Goal: Answer question/provide support: Share knowledge or assist other users

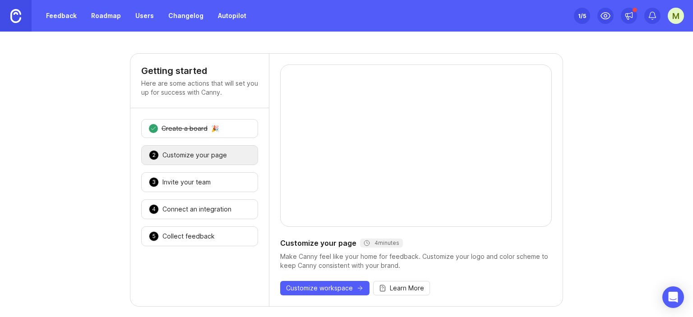
click at [73, 14] on link "Feedback" at bounding box center [62, 16] width 42 height 16
click at [106, 16] on link "Roadmap" at bounding box center [106, 16] width 41 height 16
click at [135, 17] on link "Users" at bounding box center [144, 16] width 29 height 16
click at [179, 18] on link "Changelog" at bounding box center [186, 16] width 46 height 16
click at [232, 20] on link "Autopilot" at bounding box center [232, 16] width 39 height 16
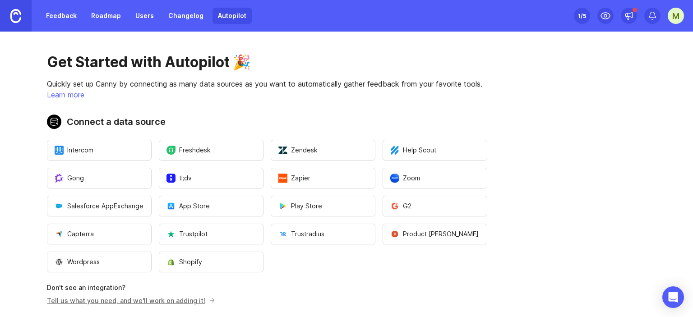
click at [13, 19] on img at bounding box center [15, 16] width 11 height 14
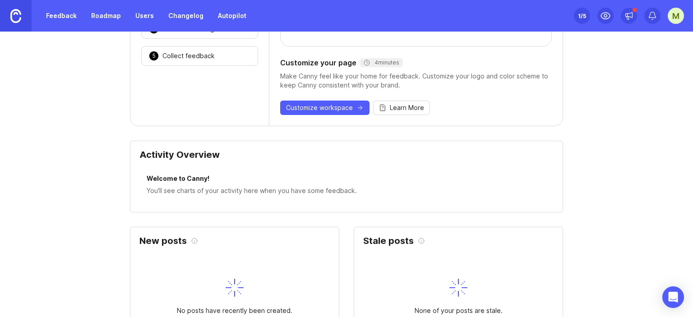
scroll to position [406, 0]
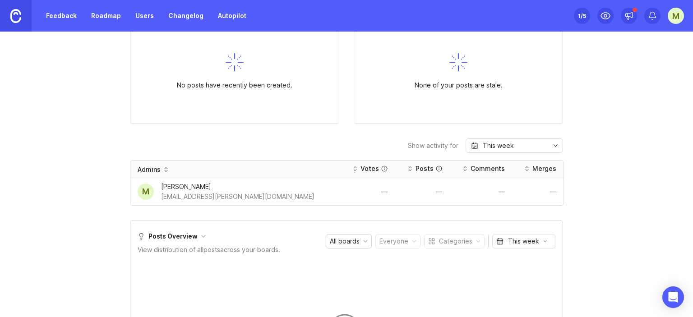
click at [200, 194] on div "mahesh.pendharkar@digitattva.com" at bounding box center [237, 197] width 153 height 10
click at [198, 189] on div "Mahesh Pendharkar" at bounding box center [237, 187] width 153 height 10
click at [172, 185] on div "Mahesh Pendharkar" at bounding box center [237, 187] width 153 height 10
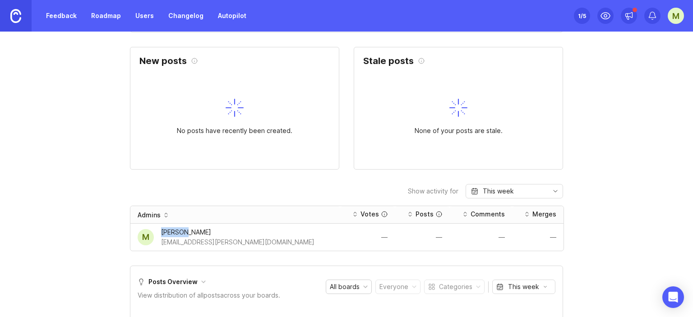
scroll to position [361, 0]
click at [253, 240] on div "mahesh.pendharkar@digitattva.com" at bounding box center [237, 242] width 153 height 10
click at [238, 240] on div "mahesh.pendharkar@digitattva.com" at bounding box center [237, 242] width 153 height 10
click at [239, 240] on div "mahesh.pendharkar@digitattva.com" at bounding box center [237, 242] width 153 height 10
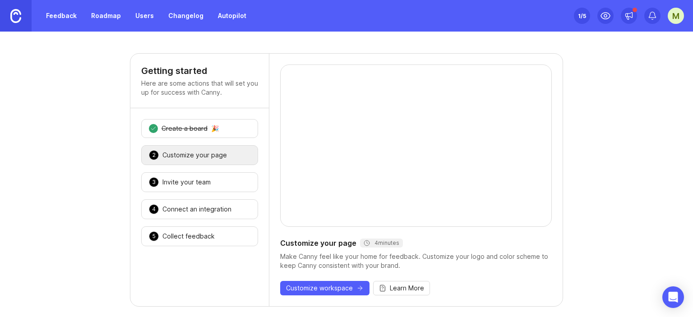
scroll to position [0, 0]
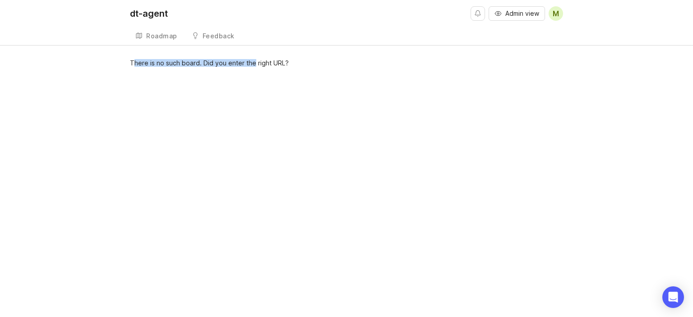
drag, startPoint x: 134, startPoint y: 62, endPoint x: 254, endPoint y: 56, distance: 120.3
click at [254, 56] on div "dt-agent Admin view M Roadmap Feedback Feature Requests There is no such board.…" at bounding box center [346, 158] width 693 height 317
click at [554, 17] on span "M" at bounding box center [556, 13] width 6 height 11
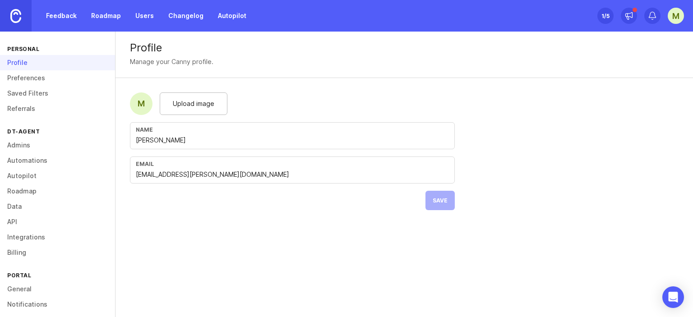
click at [23, 62] on div "Profile" at bounding box center [57, 62] width 115 height 15
click at [24, 77] on link "Preferences" at bounding box center [57, 77] width 115 height 15
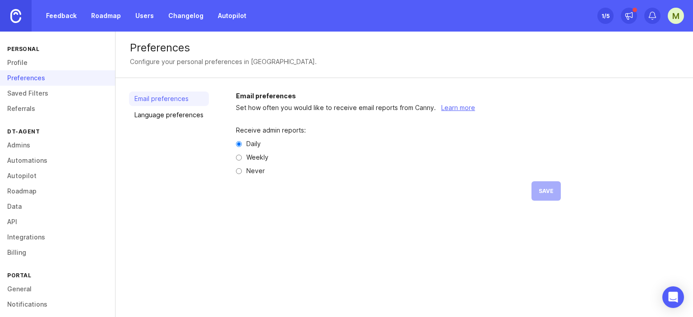
click at [24, 84] on div "Preferences" at bounding box center [57, 77] width 115 height 15
click at [24, 93] on link "Saved Filters" at bounding box center [57, 93] width 115 height 15
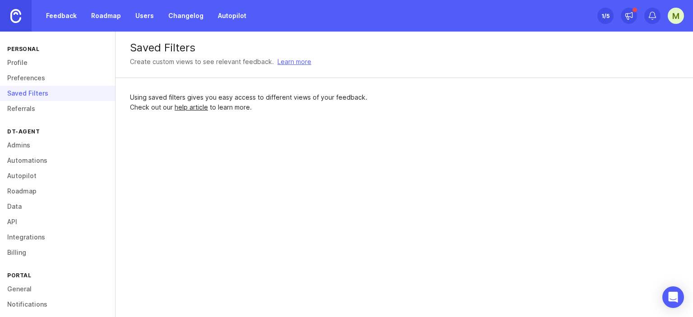
click at [23, 149] on link "Admins" at bounding box center [57, 145] width 115 height 15
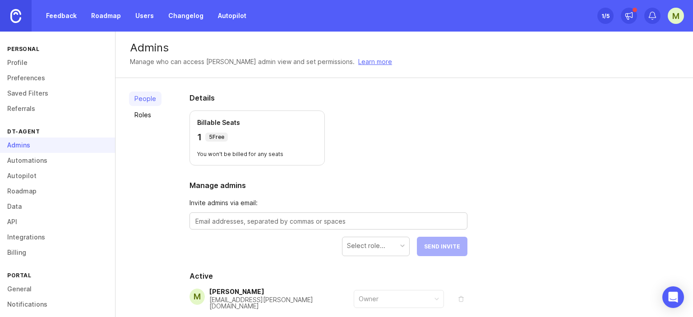
click at [24, 159] on link "Automations" at bounding box center [57, 160] width 115 height 15
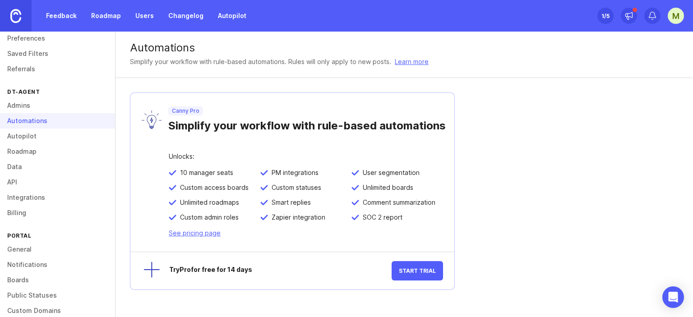
scroll to position [83, 0]
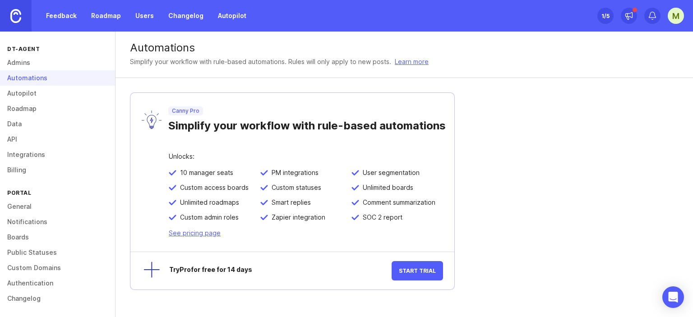
click at [29, 208] on link "General" at bounding box center [57, 206] width 115 height 15
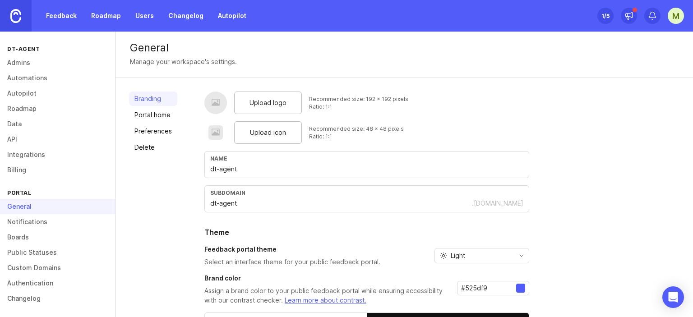
scroll to position [87, 0]
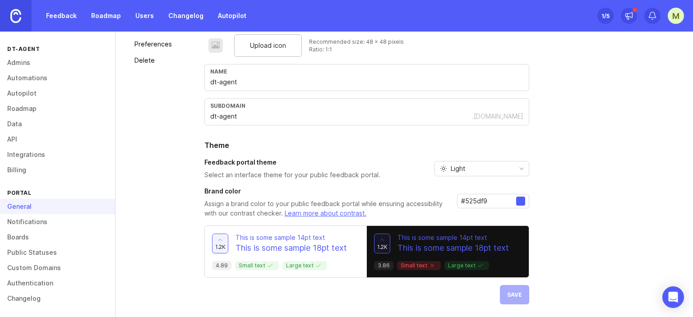
click at [47, 292] on link "Changelog" at bounding box center [57, 298] width 115 height 15
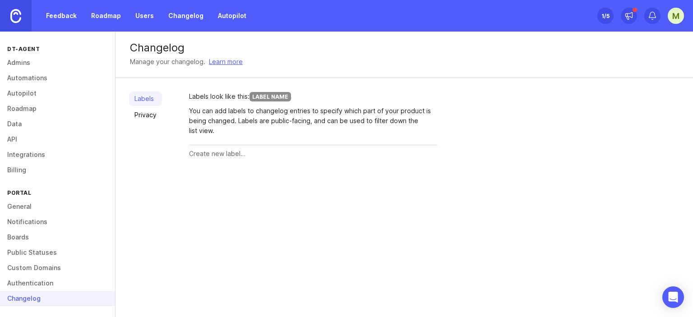
click at [28, 232] on link "Boards" at bounding box center [57, 237] width 115 height 15
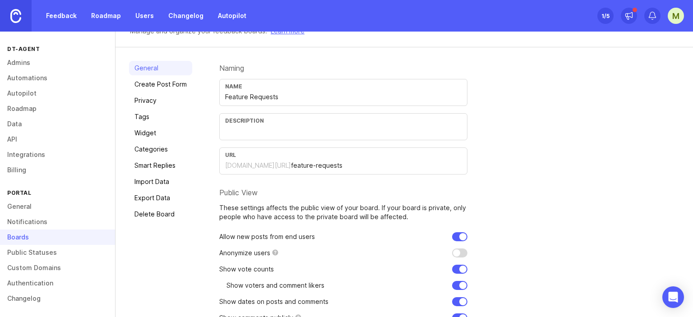
scroll to position [37, 0]
click at [303, 165] on input "feature-requests" at bounding box center [376, 167] width 171 height 10
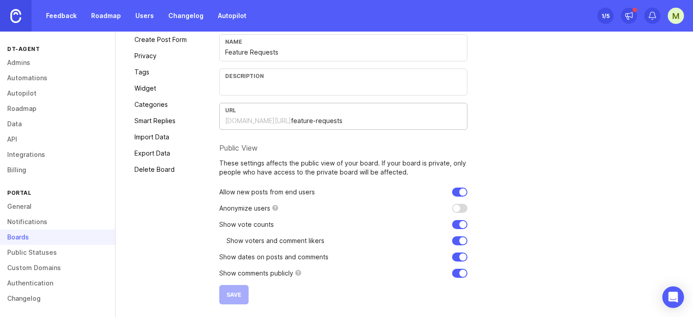
scroll to position [0, 0]
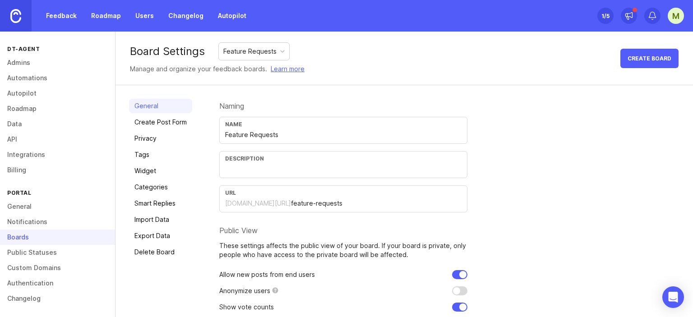
click at [231, 108] on div "Naming" at bounding box center [343, 105] width 248 height 7
click at [302, 142] on div "Name Feature Requests" at bounding box center [343, 130] width 248 height 27
click at [32, 257] on link "Public Statuses" at bounding box center [57, 252] width 115 height 15
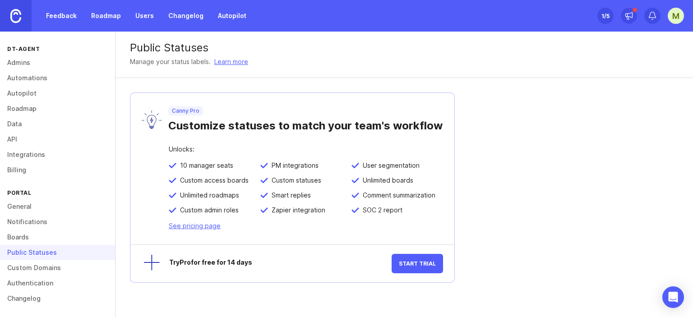
click at [33, 268] on link "Custom Domains" at bounding box center [57, 267] width 115 height 15
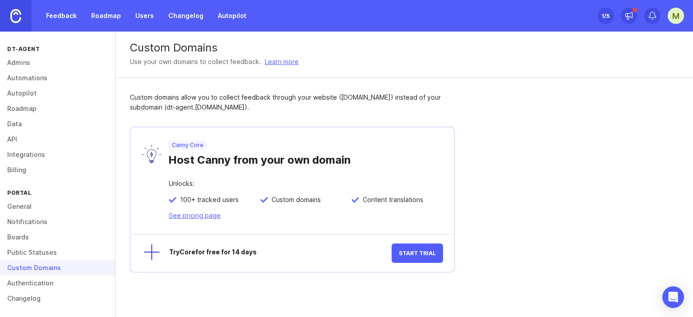
click at [14, 137] on link "API" at bounding box center [57, 139] width 115 height 15
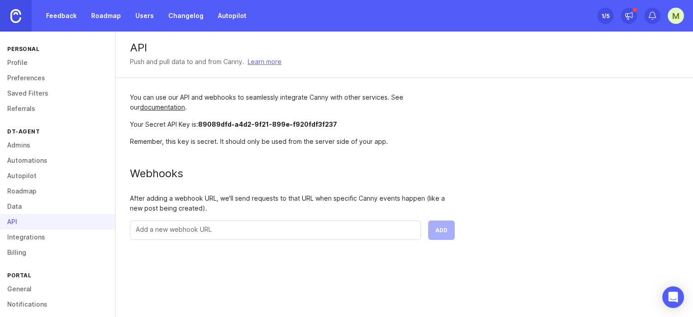
click at [25, 146] on link "Admins" at bounding box center [57, 145] width 115 height 15
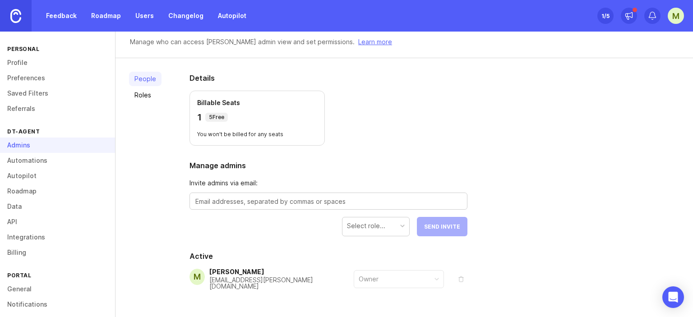
scroll to position [47, 0]
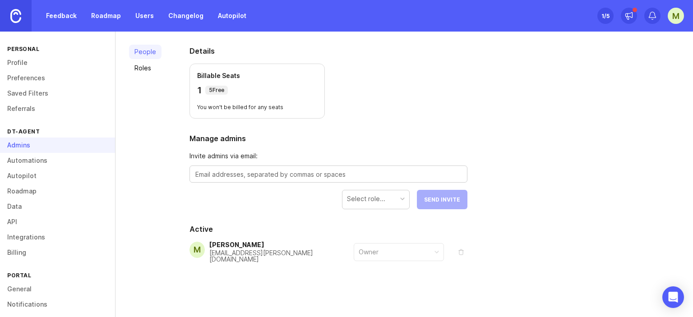
click at [260, 252] on div "mahesh.pendharkar@digitattva.com" at bounding box center [281, 256] width 144 height 13
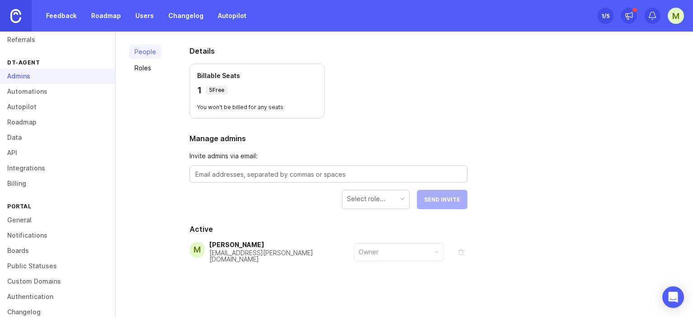
scroll to position [83, 0]
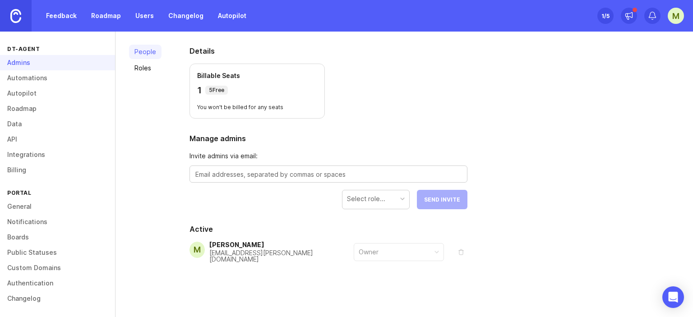
click at [33, 239] on link "Boards" at bounding box center [57, 237] width 115 height 15
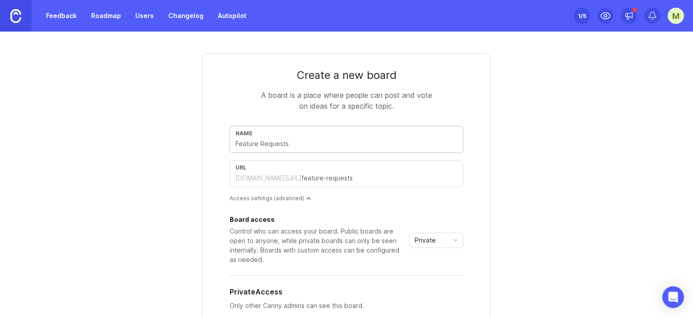
type input "F"
type input "f"
type input "Fe"
type input "fe"
type input "Fea"
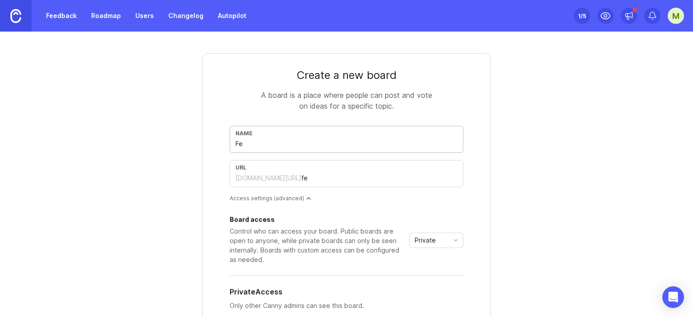
type input "fea"
type input "Fe"
type input "fe"
type input "f"
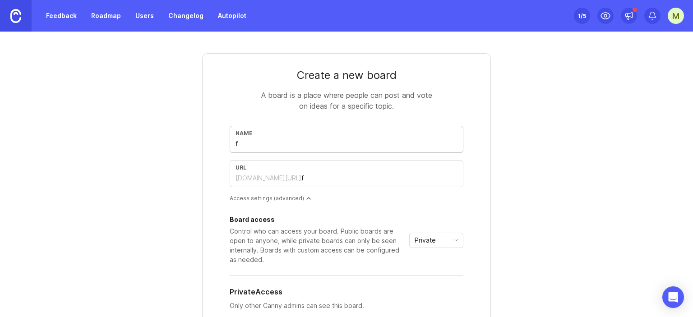
type input "fe"
type input "fea"
type input "fe"
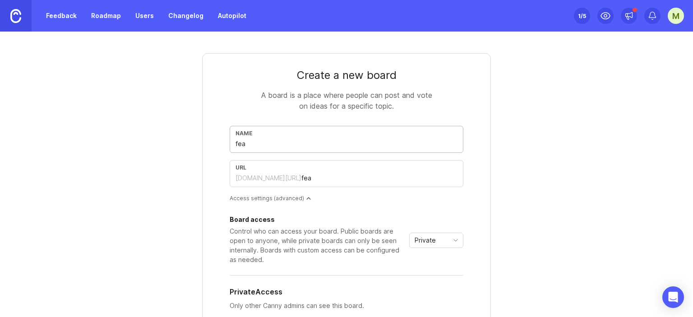
type input "fe"
type input "f"
type input "F"
type input "f"
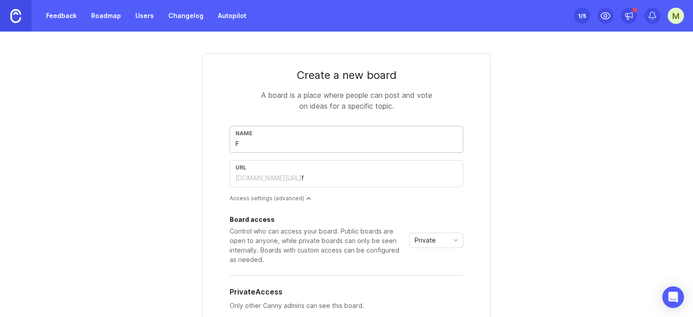
type input "FE"
type input "fe"
type input "FEA"
type input "fea"
type input "FE"
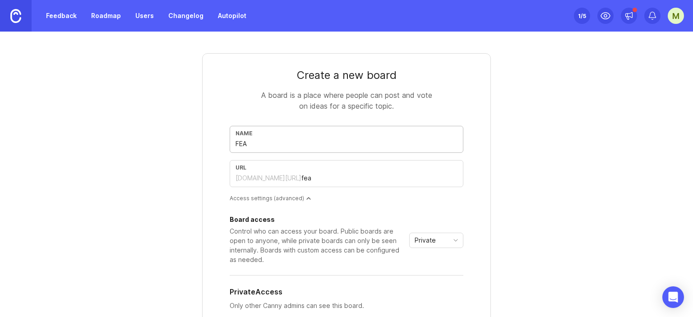
type input "fe"
type input "F"
type input "f"
type input "FW"
type input "fw"
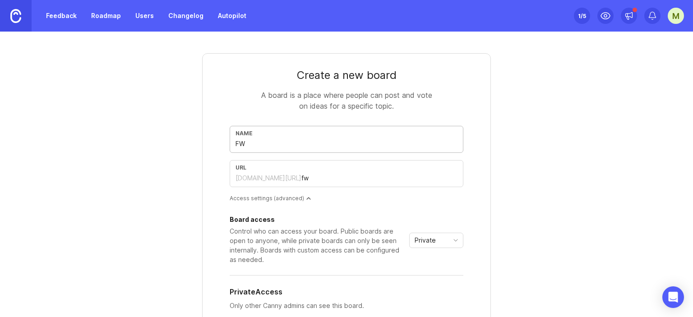
type input "F"
type input "f"
type input "FE"
type input "fe"
type input "FEA"
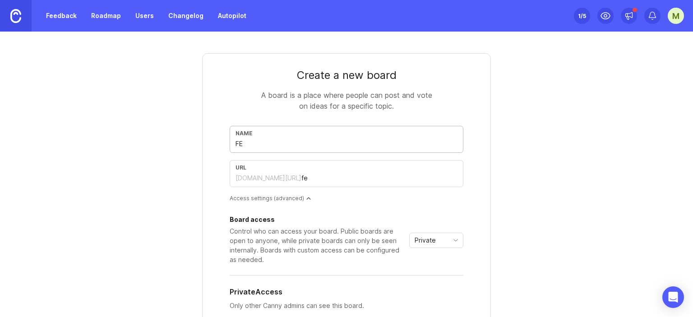
type input "fea"
type input "FE"
type input "fe"
type input "F"
type input "f"
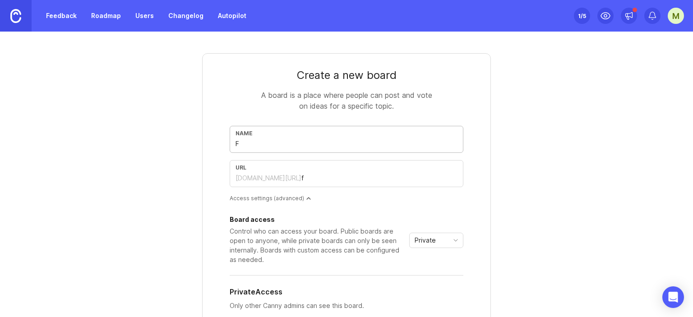
type input "Fe"
type input "fe"
type input "Fea"
type input "fea"
type input "Feat"
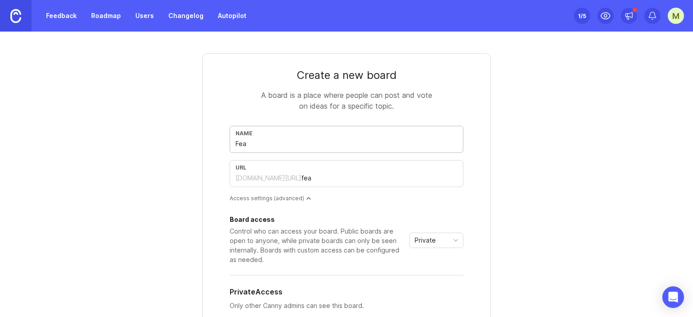
type input "feat"
type input "Featu"
type input "featu"
type input "Featue"
type input "featue"
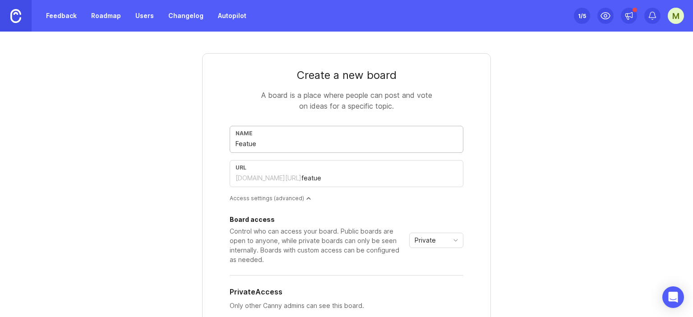
type input "Featu"
type input "featu"
type input "Featur"
type input "featur"
type input "Feature"
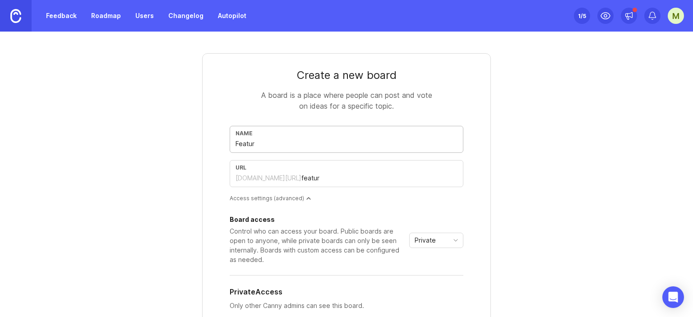
type input "feature"
type input "Feature-r"
type input "feature-r"
type input "Feature-re"
type input "feature-re"
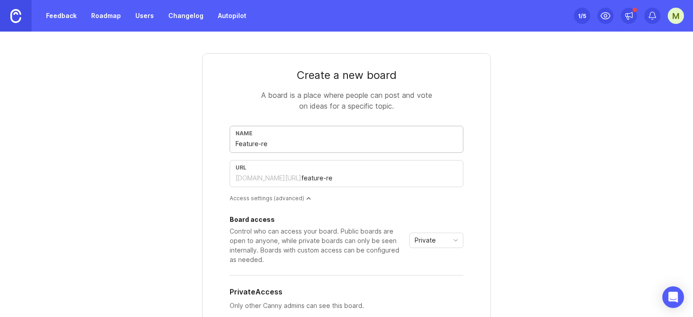
type input "Feature-r"
type input "feature-r"
type input "Feature-"
type input "feature"
type input "Featur"
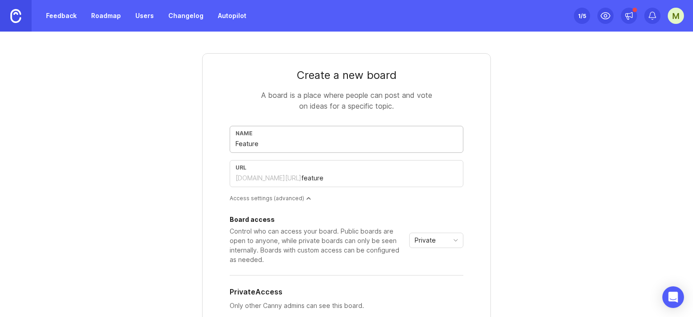
type input "featur"
type input "Feature"
type input "feature"
type input "Feature-r"
type input "feature-r"
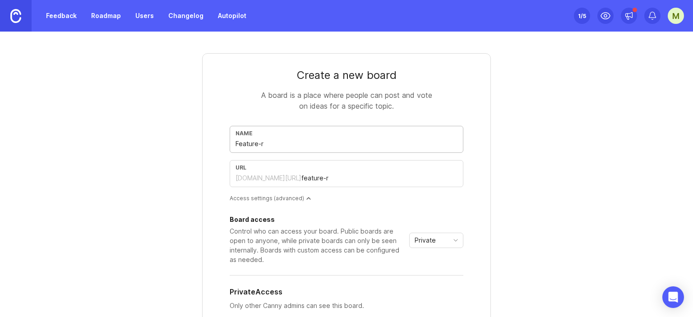
type input "Feature-re"
type input "feature-re"
type input "Feature-r"
type input "feature-r"
type input "Feature"
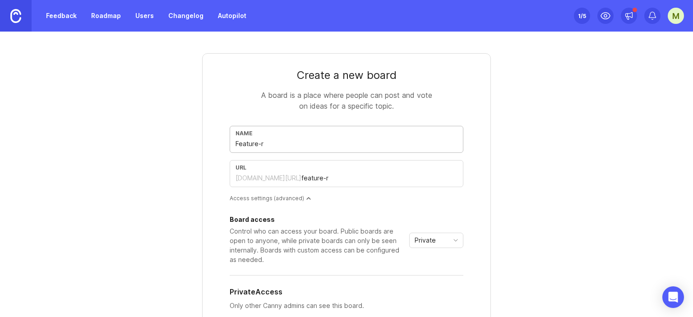
type input "feature"
type input "Featur"
type input "featur"
type input "Featu"
type input "featu"
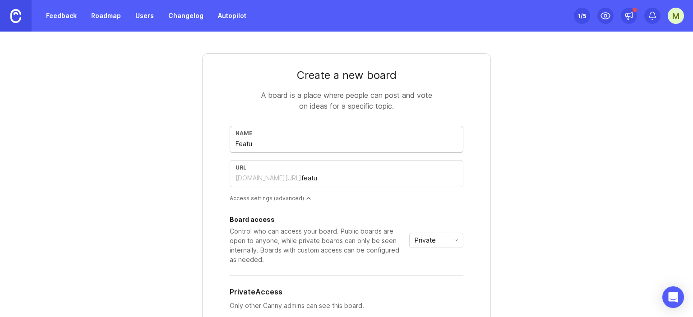
type input "Featue"
type input "featue"
type input "Featu"
type input "featu"
type input "Feat"
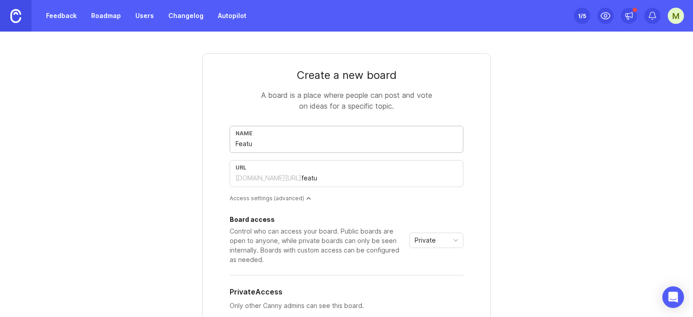
type input "feat"
type input "Fea"
type input "fea"
type input "Fe"
type input "fe"
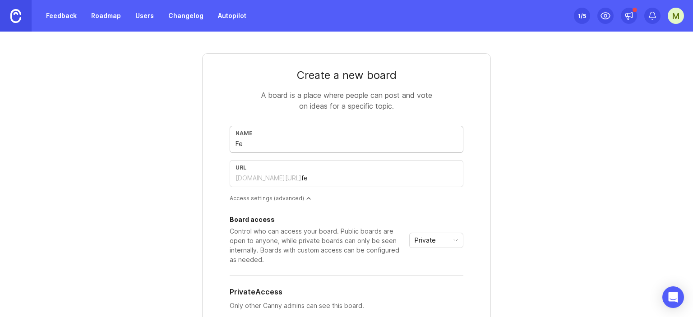
type input "F"
type input "f"
type input "FE"
type input "fe"
type input "FEA"
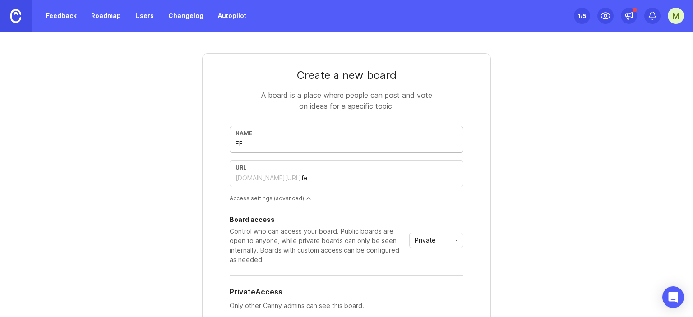
type input "fea"
type input "FE"
type input "fe"
type input "F"
type input "f"
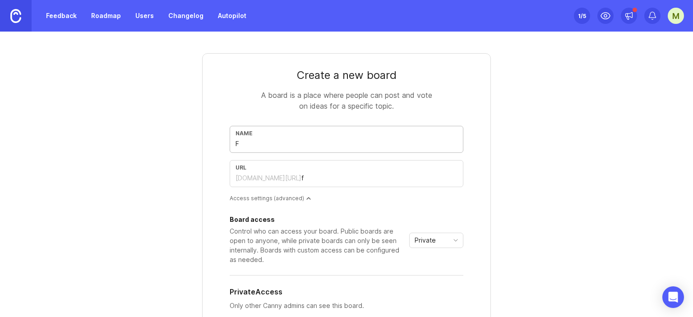
type input "FW"
type input "fw"
type input "F"
type input "f"
type input "FE"
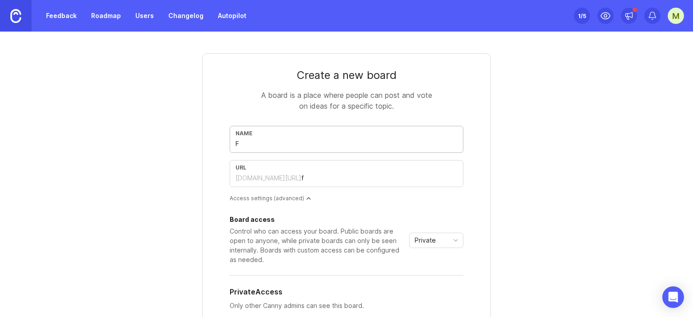
type input "fe"
type input "FEA"
type input "fea"
type input "FE"
type input "fe"
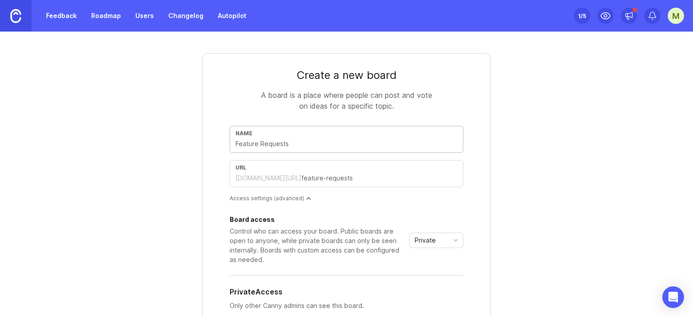
type input "f"
type input "F"
type input "f"
type input "Fr"
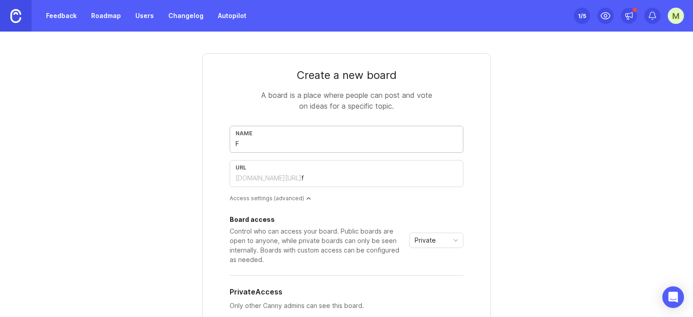
type input "fr"
type input "Fre"
type input "fre"
type input "Fr"
type input "fr"
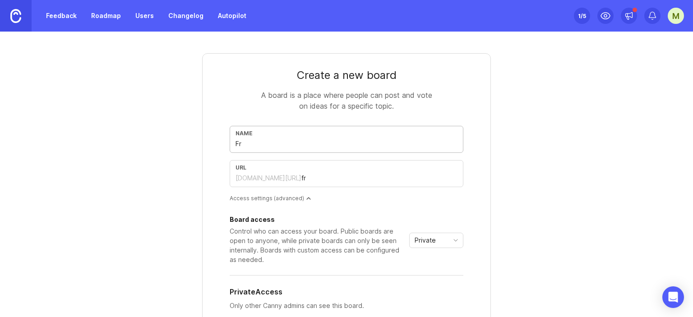
type input "F"
type input "f"
type input "Fe"
type input "fe"
type input "Fea"
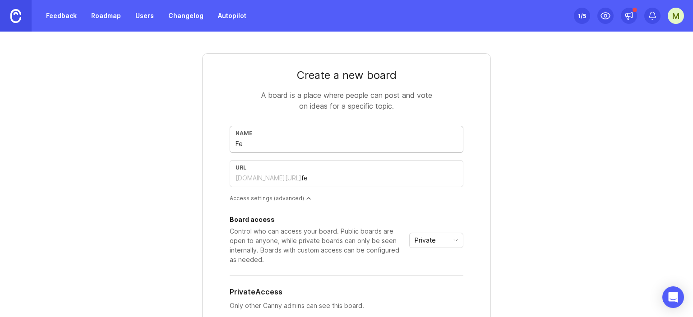
type input "fea"
type input "Feat"
type input "feat"
type input "Featu"
type input "featu"
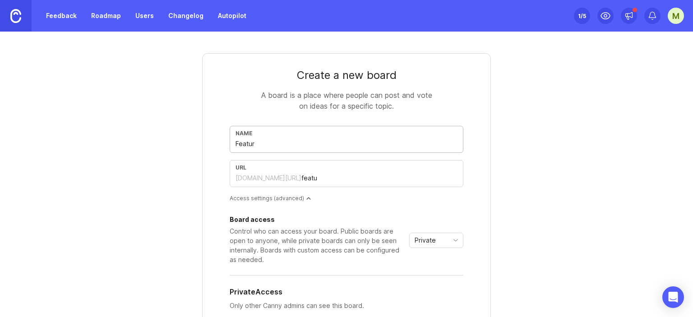
type input "Feature"
type input "feature"
type input "Feature R"
type input "feature-r"
type input "Feature Re"
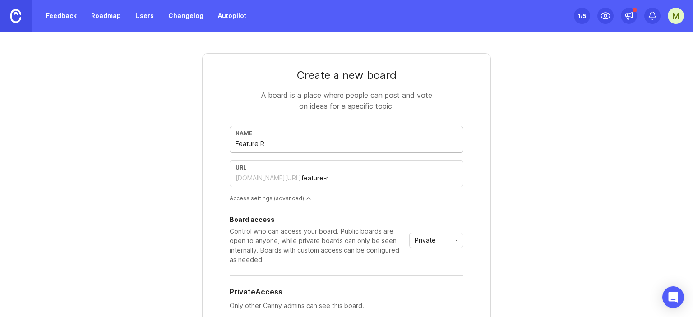
type input "feature-re"
type input "Feature Req"
type input "feature-req"
type input "Feature Requ"
type input "feature-requ"
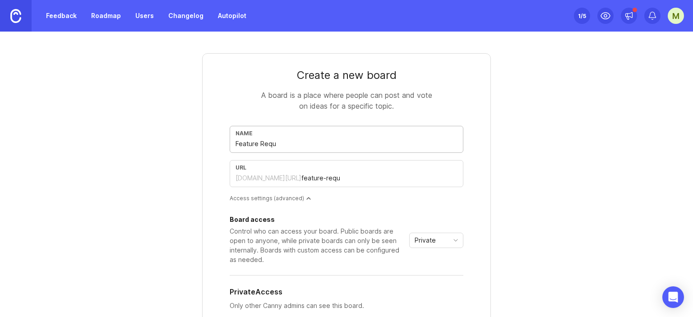
type input "Feature Requt"
type input "feature-requt"
type input "Feature Requte"
type input "feature-requte"
type input "Feature Requtes"
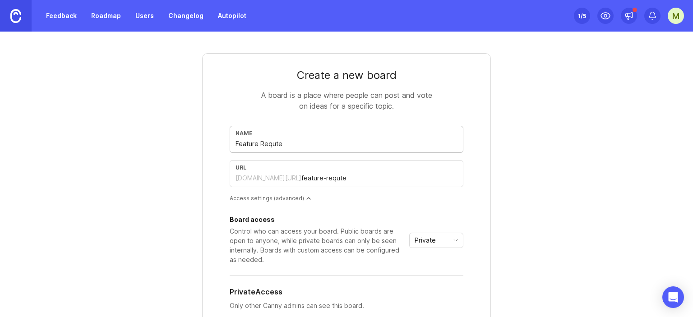
type input "feature-requtes"
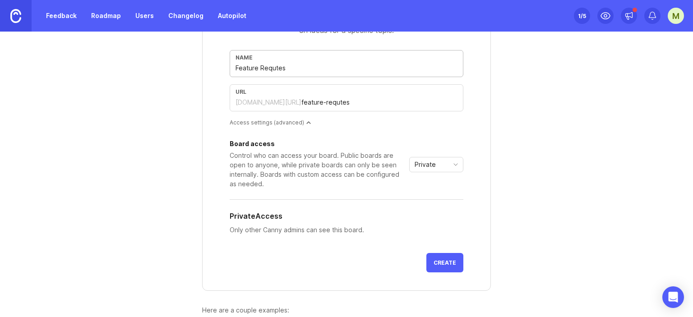
scroll to position [133, 0]
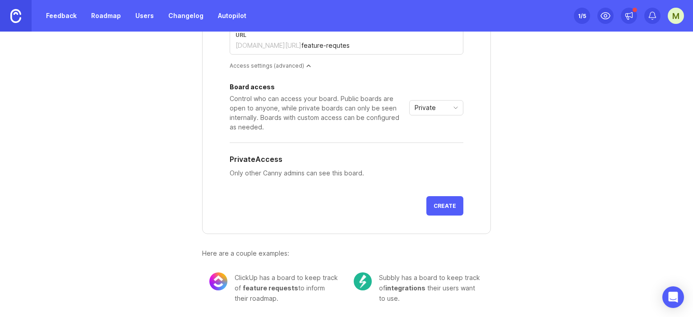
type input "Feature Requtes"
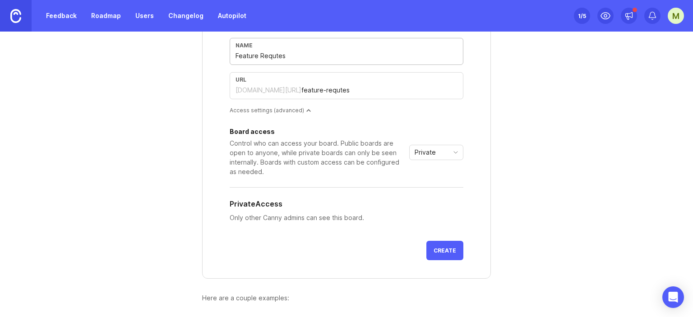
scroll to position [88, 0]
click at [432, 153] on div "Private" at bounding box center [429, 153] width 39 height 14
click at [438, 182] on li "Public" at bounding box center [433, 184] width 53 height 15
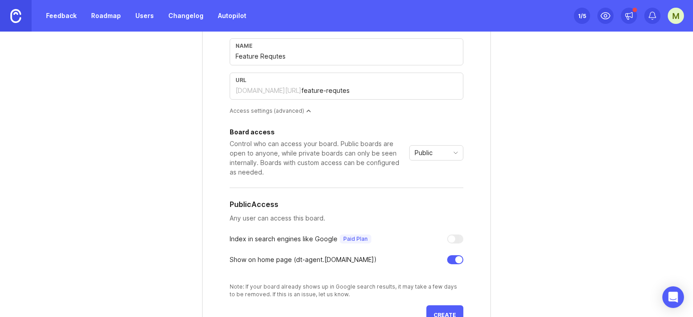
scroll to position [197, 0]
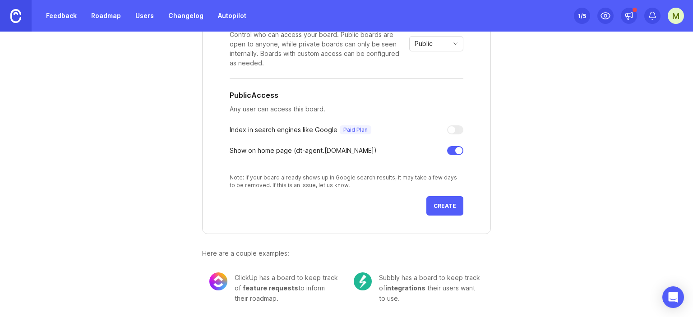
click at [448, 204] on span "Create" at bounding box center [445, 206] width 23 height 7
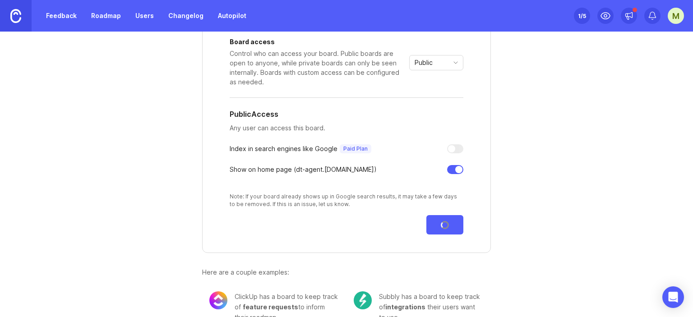
scroll to position [61, 0]
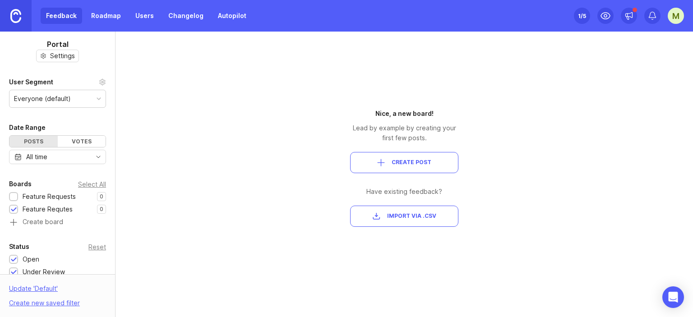
click at [444, 163] on span "Create Post" at bounding box center [404, 163] width 93 height 8
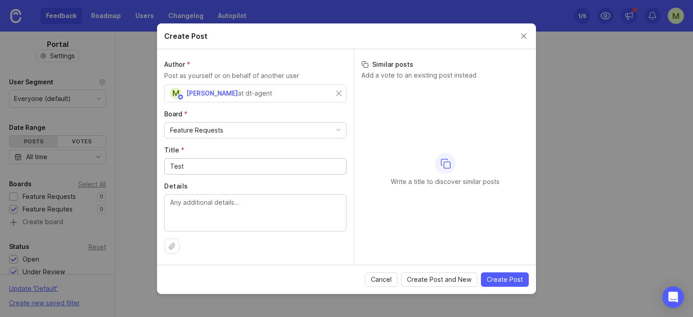
type input "Test"
type textarea "Test Detaillll"
click at [516, 275] on span "Create Post" at bounding box center [505, 279] width 36 height 9
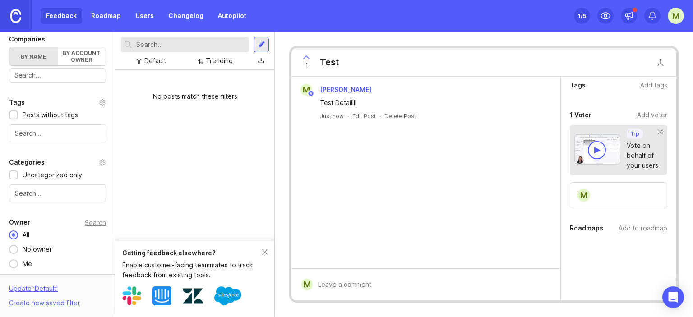
scroll to position [143, 0]
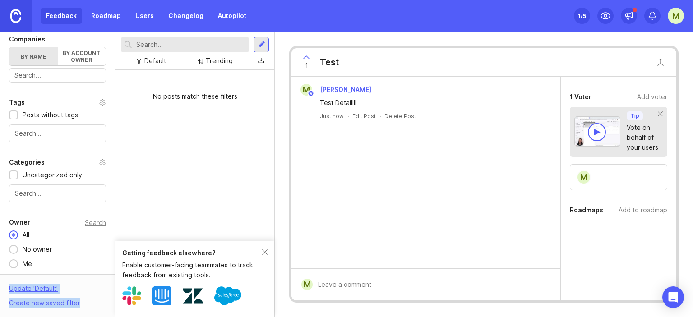
drag, startPoint x: 113, startPoint y: 187, endPoint x: 107, endPoint y: 234, distance: 47.7
click at [107, 234] on div "Portal Settings User Segment Everyone (default) Date Range Posts Votes All time…" at bounding box center [346, 175] width 693 height 286
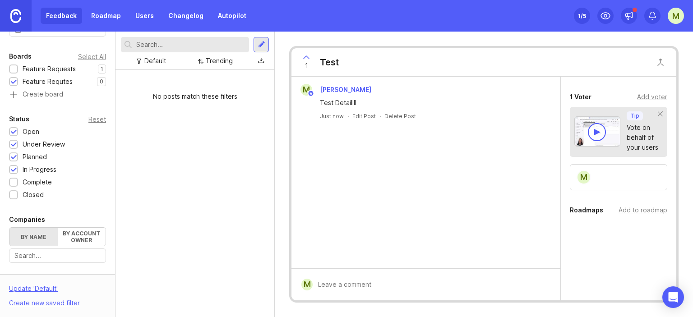
scroll to position [0, 0]
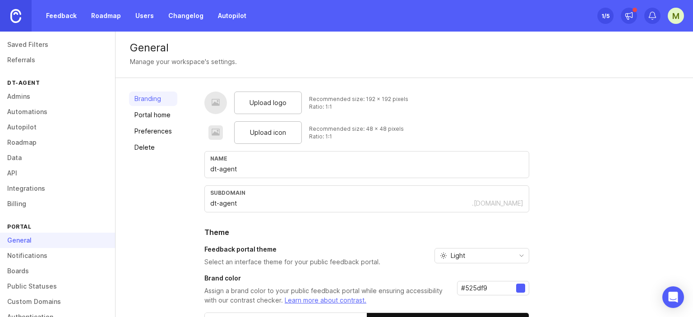
scroll to position [83, 0]
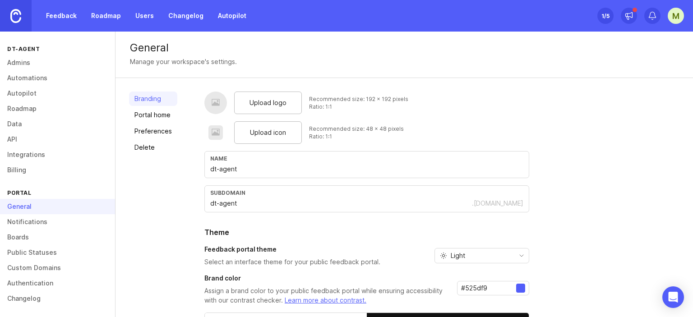
click at [22, 135] on link "API" at bounding box center [57, 139] width 115 height 15
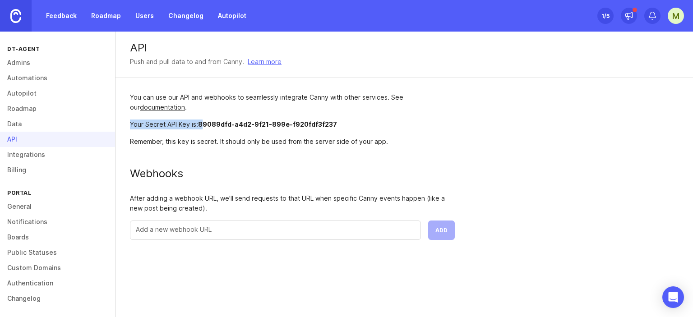
drag, startPoint x: 203, startPoint y: 124, endPoint x: 318, endPoint y: 115, distance: 115.5
click at [318, 115] on div "You can use our API and webhooks to seamlessly integrate Canny with other servi…" at bounding box center [293, 166] width 354 height 177
click at [336, 125] on div "Your Secret API Key is: 89089dfd-a4d2-9f21-899e-f920fdf3f237" at bounding box center [292, 125] width 325 height 10
drag, startPoint x: 338, startPoint y: 124, endPoint x: 200, endPoint y: 123, distance: 137.7
click at [200, 123] on div "Your Secret API Key is: 89089dfd-a4d2-9f21-899e-f920fdf3f237" at bounding box center [292, 125] width 325 height 10
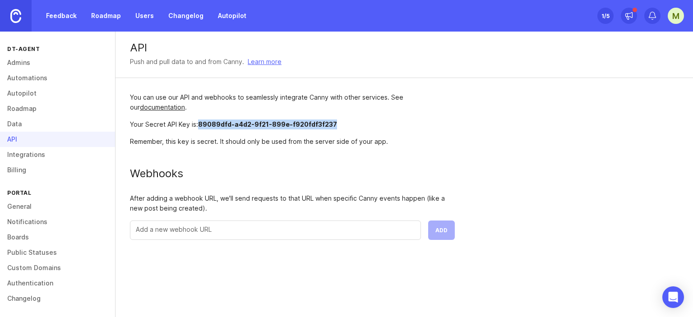
copy span "89089dfd-a4d2-9f21-899e-f920fdf3f237"
click at [191, 233] on input "text" at bounding box center [275, 230] width 279 height 10
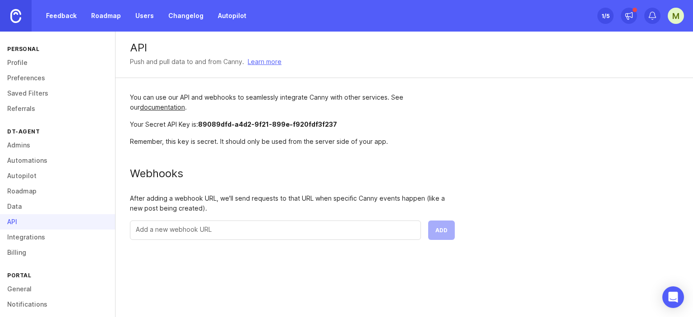
click at [33, 144] on link "Admins" at bounding box center [57, 145] width 115 height 15
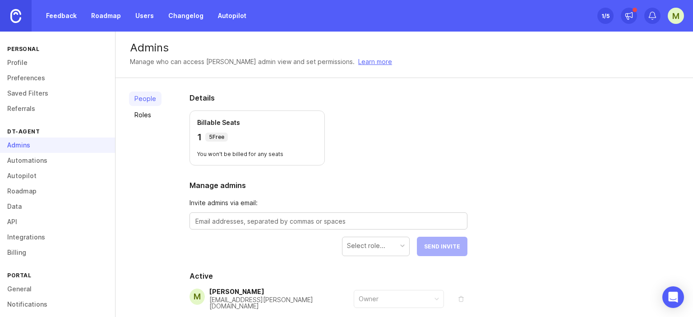
drag, startPoint x: 27, startPoint y: 155, endPoint x: 25, endPoint y: 160, distance: 5.3
click at [27, 156] on link "Automations" at bounding box center [57, 160] width 115 height 15
click at [25, 160] on link "Automations" at bounding box center [57, 160] width 115 height 15
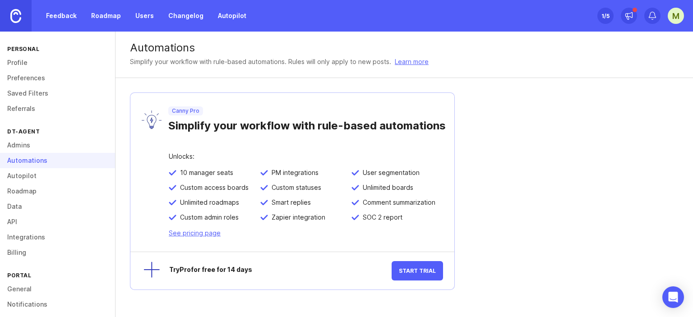
click at [21, 171] on link "Autopilot" at bounding box center [57, 175] width 115 height 15
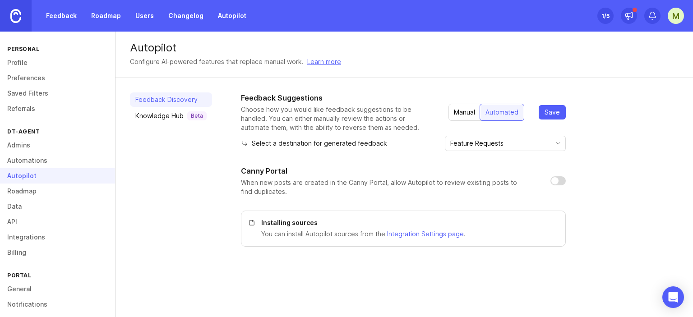
click at [19, 191] on link "Roadmap" at bounding box center [57, 191] width 115 height 15
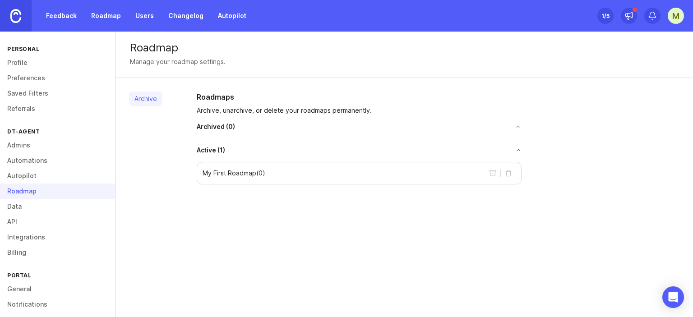
click at [18, 209] on link "Data" at bounding box center [57, 206] width 115 height 15
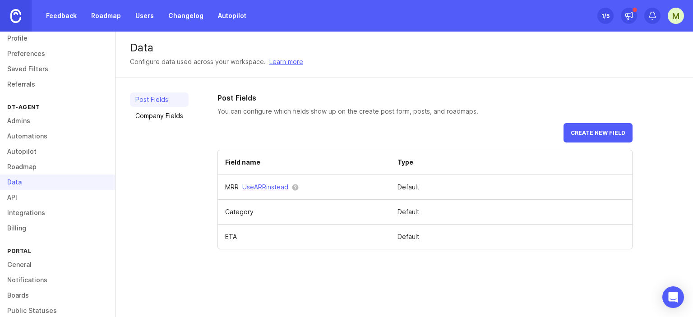
scroll to position [45, 0]
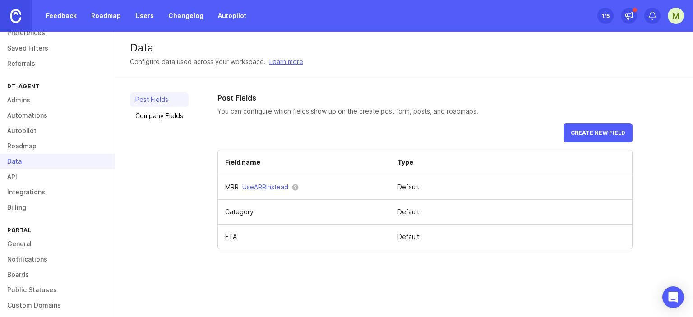
click at [22, 179] on link "API" at bounding box center [57, 176] width 115 height 15
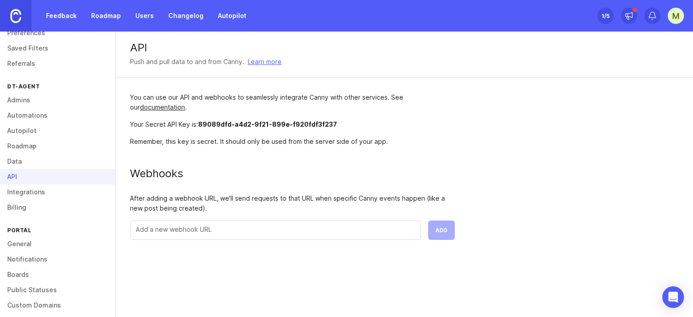
click at [17, 186] on link "Integrations" at bounding box center [57, 192] width 115 height 15
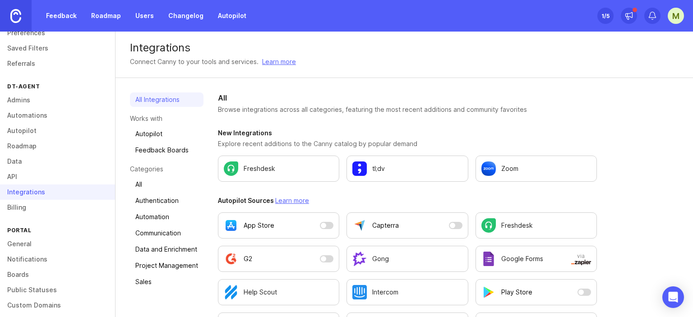
click at [25, 209] on link "Billing" at bounding box center [57, 207] width 115 height 15
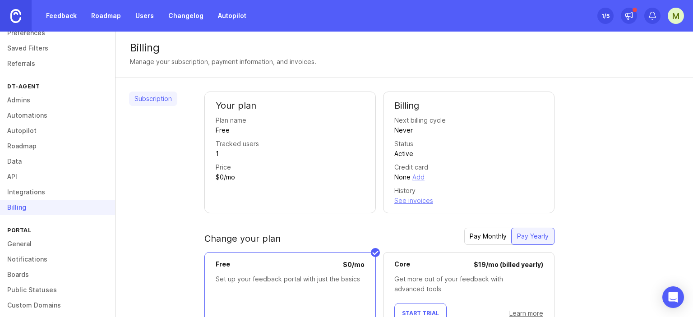
click at [16, 270] on link "Boards" at bounding box center [57, 274] width 115 height 15
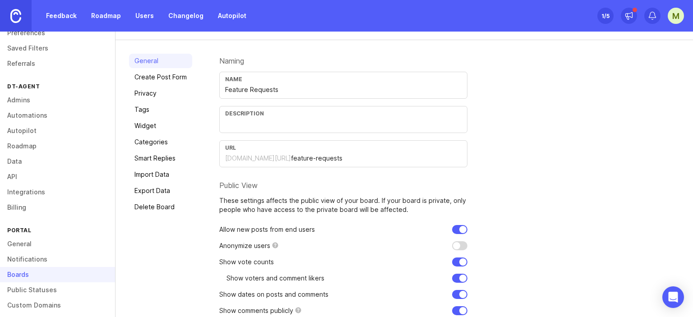
scroll to position [83, 0]
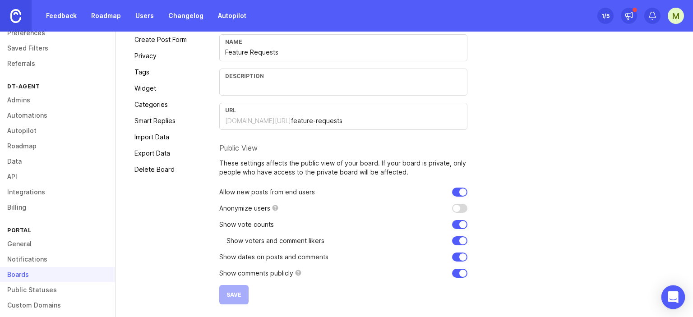
click at [672, 292] on div "Open Intercom Messenger" at bounding box center [674, 298] width 24 height 24
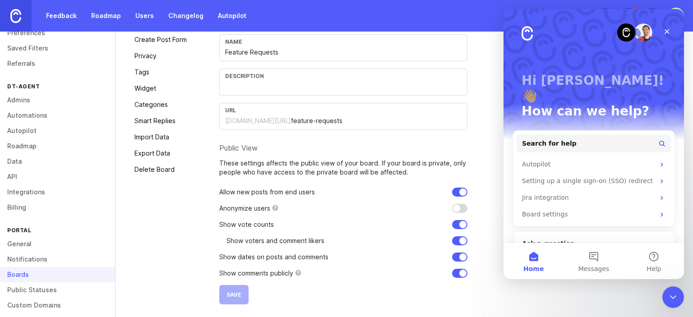
scroll to position [0, 0]
click at [599, 260] on button "Messages" at bounding box center [594, 261] width 60 height 36
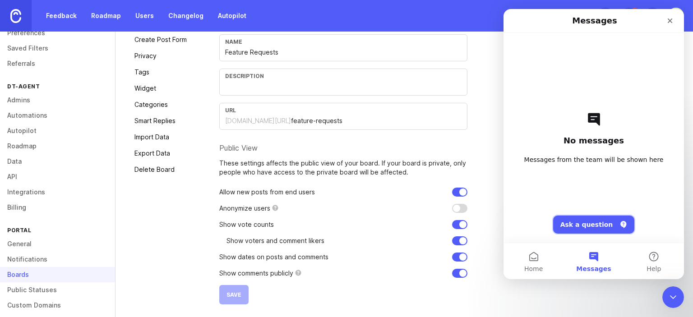
click at [595, 226] on button "Ask a question" at bounding box center [594, 225] width 82 height 18
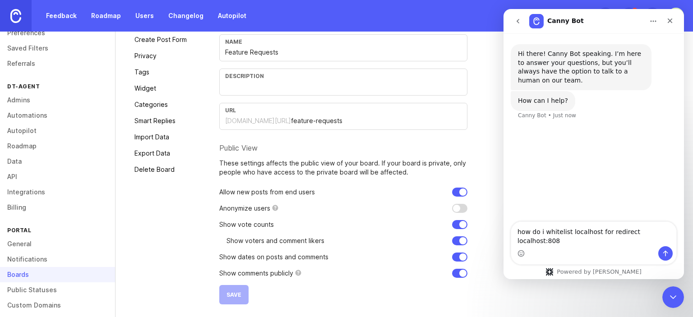
type textarea "how do i whitelist localhost for redirect localhost:8080"
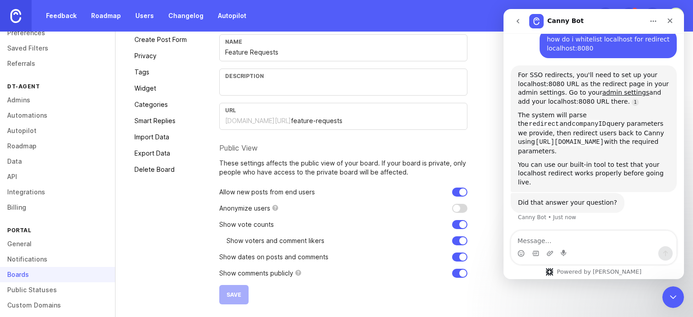
scroll to position [87, 0]
click at [560, 121] on code "redirect" at bounding box center [544, 125] width 31 height 8
click at [586, 246] on textarea "Message…" at bounding box center [593, 238] width 165 height 15
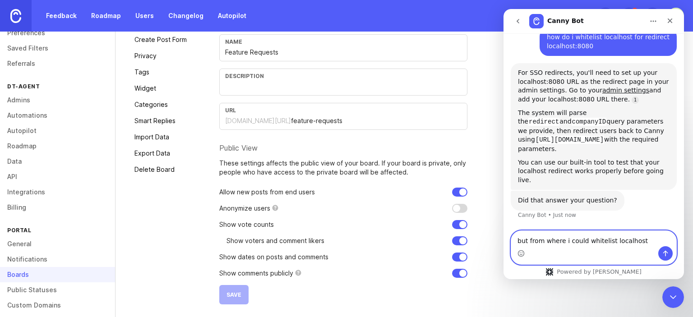
scroll to position [90, 0]
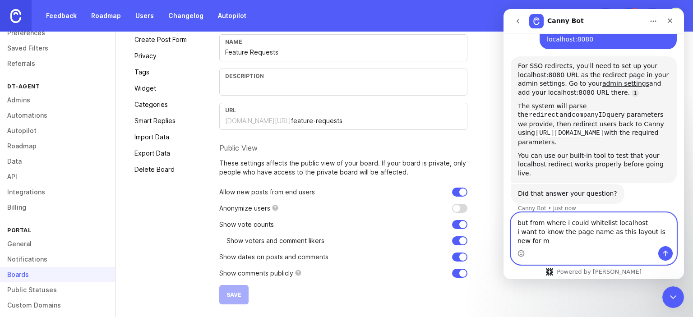
type textarea "but from where i could whitelist localhost i want to know the page name as this…"
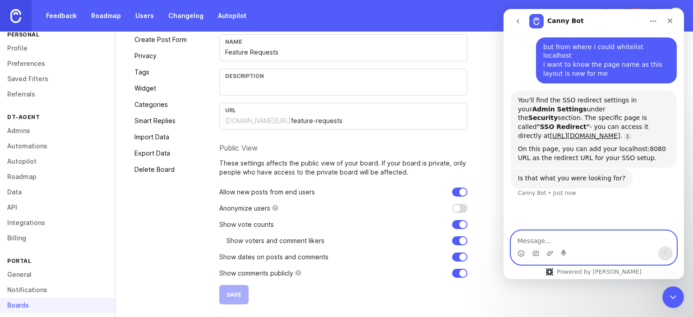
scroll to position [0, 0]
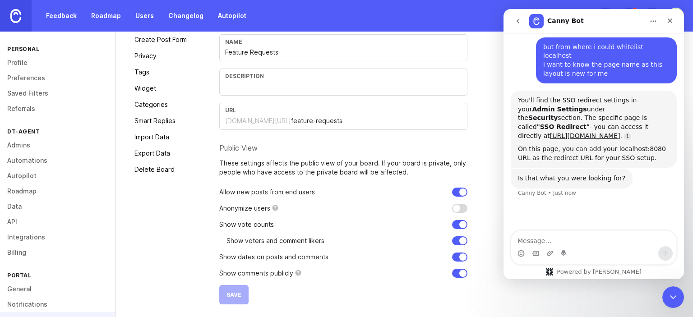
click at [23, 149] on link "Admins" at bounding box center [57, 145] width 115 height 15
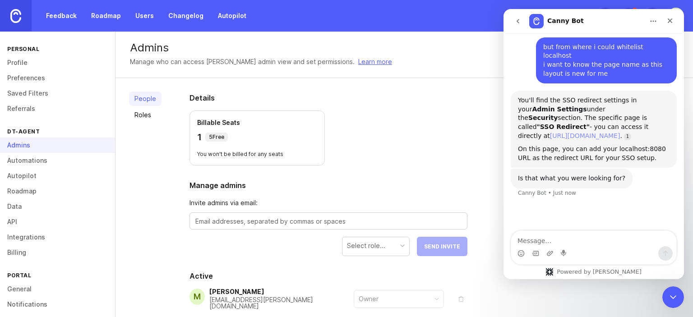
click at [599, 132] on link "[URL][DOMAIN_NAME]" at bounding box center [585, 135] width 70 height 7
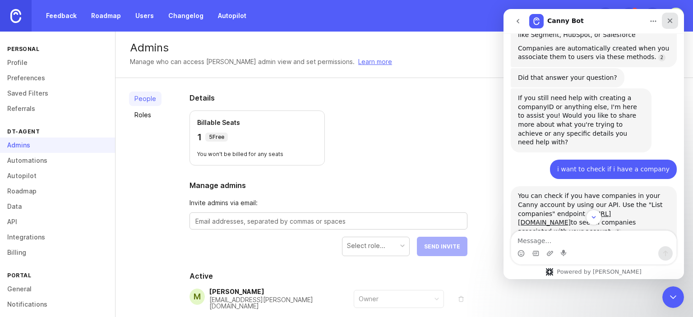
click at [669, 14] on div "Close" at bounding box center [670, 21] width 16 height 16
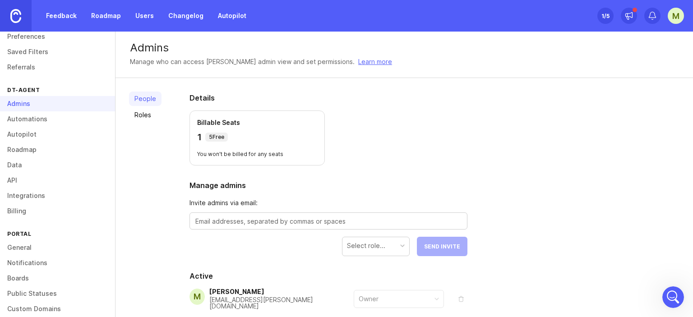
scroll to position [83, 0]
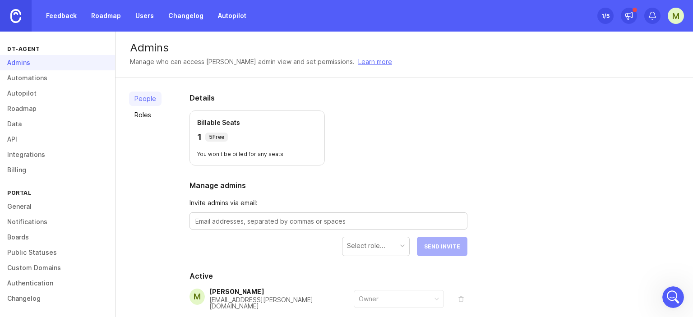
click at [11, 142] on link "API" at bounding box center [57, 139] width 115 height 15
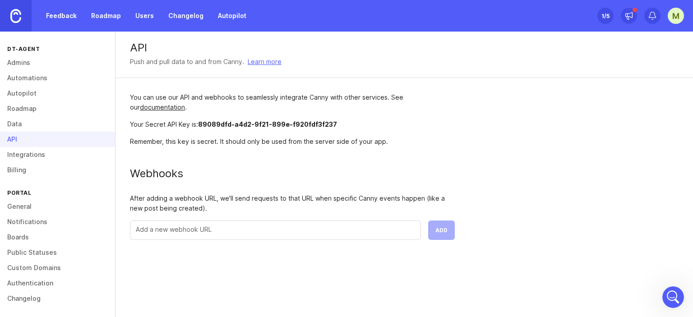
click at [32, 284] on link "Authentication" at bounding box center [57, 283] width 115 height 15
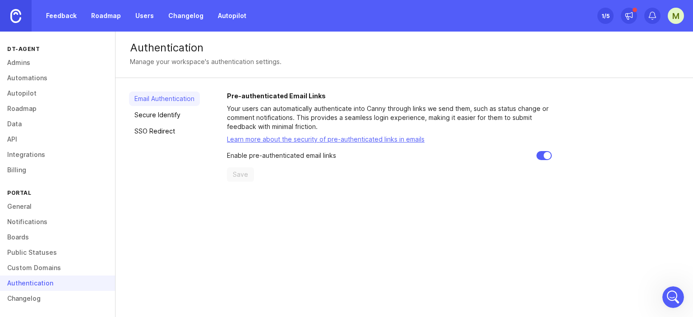
click at [178, 135] on link "SSO Redirect" at bounding box center [164, 131] width 71 height 14
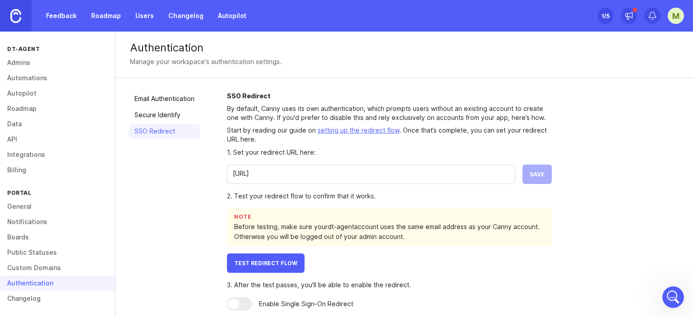
click at [362, 174] on input "http://localhost:9091/login" at bounding box center [371, 174] width 277 height 10
click at [291, 175] on input "http://localhost:9091/login" at bounding box center [371, 174] width 277 height 10
click at [336, 170] on input "http://localhost:8080/login" at bounding box center [371, 174] width 277 height 10
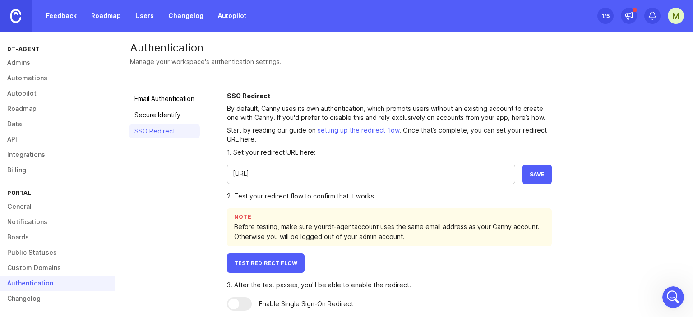
type input "http://localhost:8080/feedback"
click at [546, 168] on button "Save" at bounding box center [537, 174] width 29 height 19
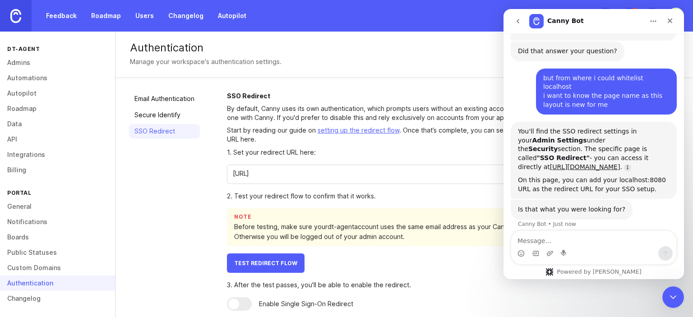
scroll to position [240, 0]
type textarea "yes"
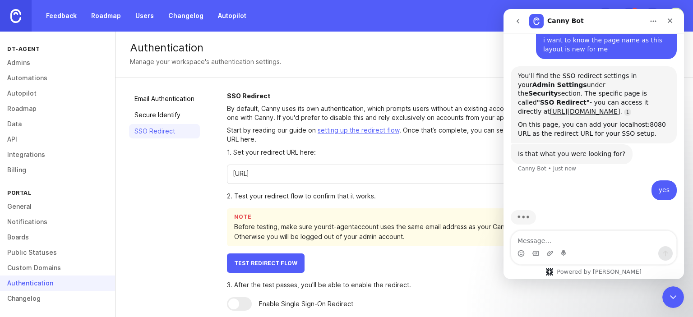
scroll to position [296, 0]
click at [291, 173] on input "http://localhost:9091/login" at bounding box center [371, 174] width 277 height 10
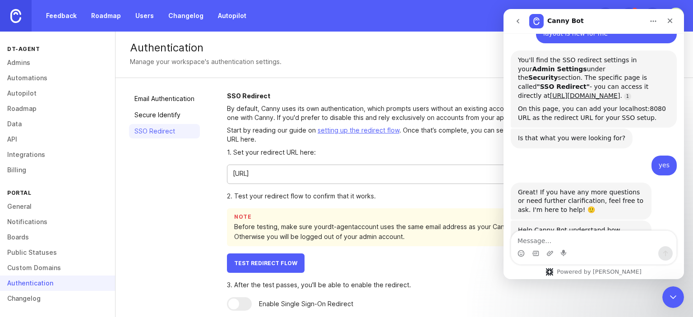
scroll to position [386, 0]
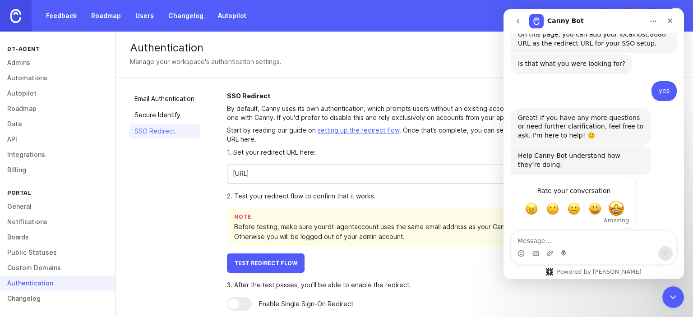
type input "http://localhost:8080/feedback"
click at [618, 204] on span "Amazing" at bounding box center [617, 209] width 16 height 16
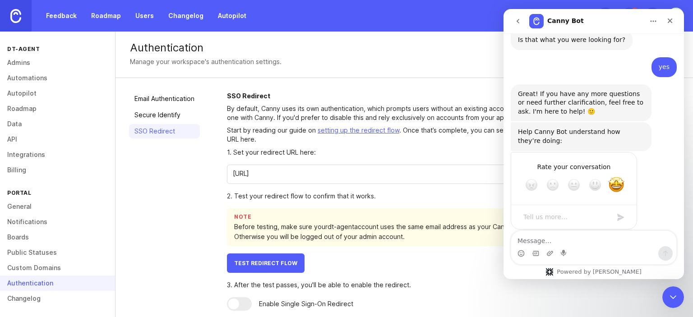
scroll to position [410, 0]
type textarea "nice"
click at [621, 209] on div "Submit" at bounding box center [621, 218] width 18 height 18
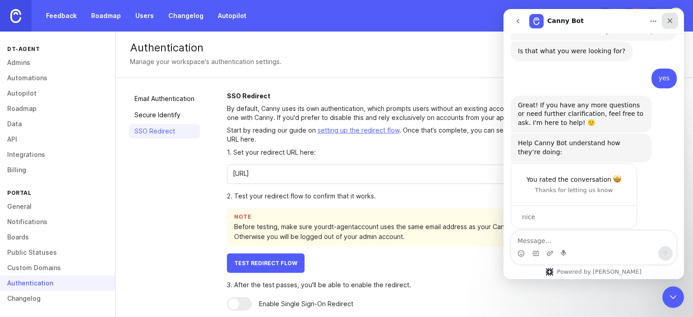
click at [676, 18] on div "Close" at bounding box center [670, 21] width 16 height 16
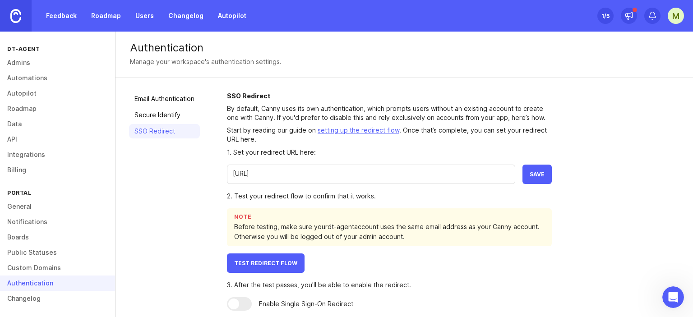
scroll to position [398, 0]
click at [534, 176] on span "Save" at bounding box center [537, 174] width 15 height 7
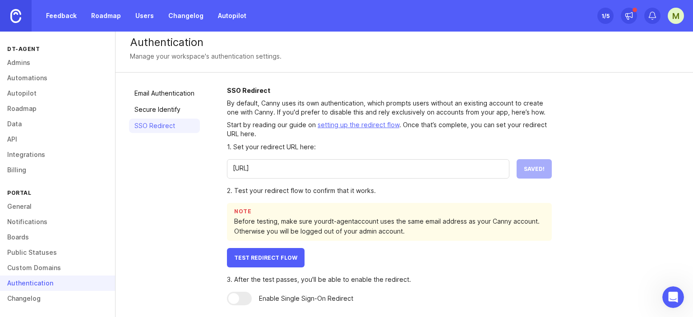
scroll to position [7, 0]
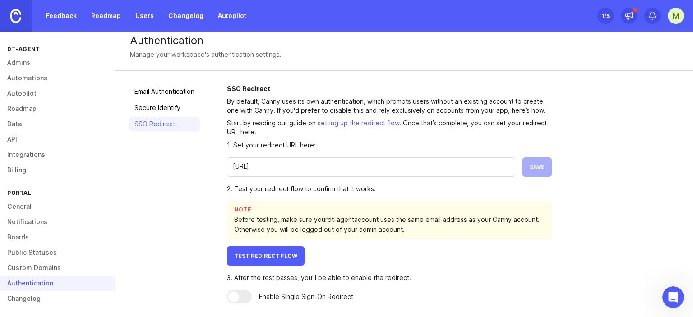
click at [278, 260] on button "Test Redirect Flow" at bounding box center [266, 255] width 78 height 19
click at [244, 296] on div at bounding box center [239, 297] width 25 height 14
click at [428, 240] on div "2. Test your redirect flow to confirm that it works. Note Before testing, make …" at bounding box center [389, 225] width 325 height 82
click at [299, 164] on input "http://localhost:8080/feedback" at bounding box center [371, 167] width 277 height 10
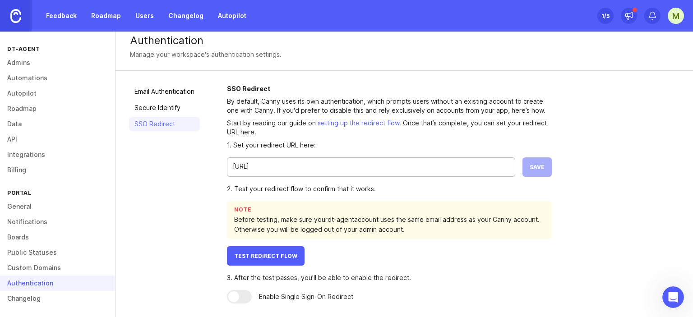
click at [292, 167] on input "http://localhost:8080/feedback" at bounding box center [371, 167] width 277 height 10
type input "http://localhost:9091/feedback"
click at [537, 167] on span "Save" at bounding box center [537, 167] width 15 height 7
click at [287, 249] on button "Test Redirect Flow" at bounding box center [266, 255] width 78 height 19
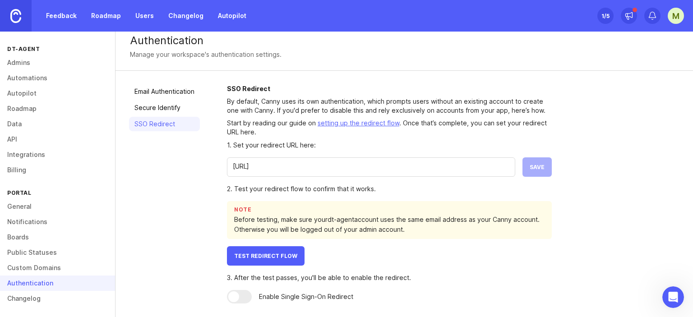
click at [267, 255] on span "Test Redirect Flow" at bounding box center [265, 256] width 63 height 7
click at [272, 250] on button "Test Redirect Flow" at bounding box center [266, 255] width 78 height 19
click at [361, 123] on link "setting up the redirect flow" at bounding box center [359, 123] width 82 height 8
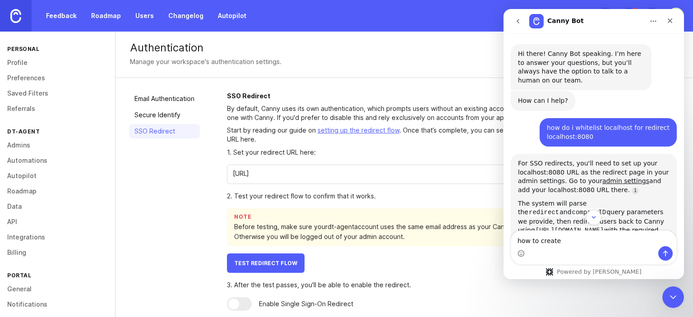
scroll to position [45, 0]
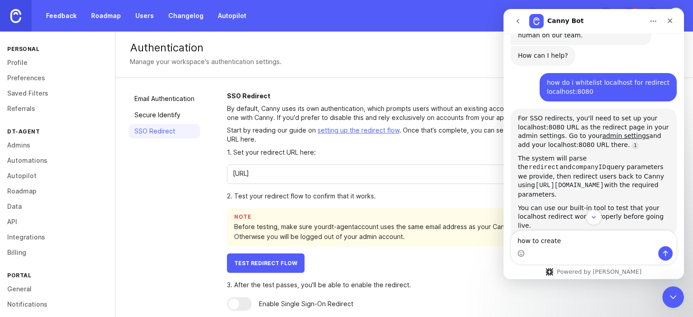
click at [572, 167] on code "companyID" at bounding box center [589, 167] width 35 height 8
copy div "companyID"
click at [569, 235] on textarea "how to create" at bounding box center [593, 238] width 165 height 15
paste textarea "companyID"
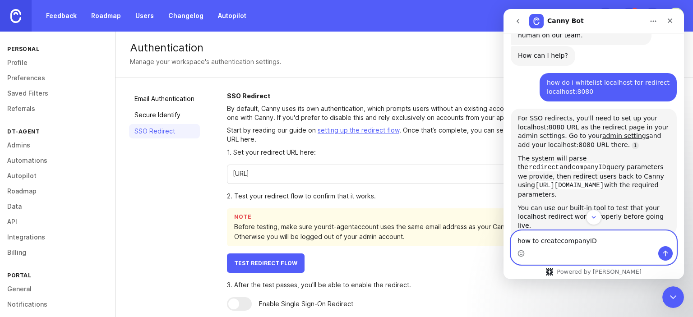
click at [558, 240] on textarea "how to createcompanyID" at bounding box center [593, 238] width 165 height 15
type textarea "how to create companyID ?"
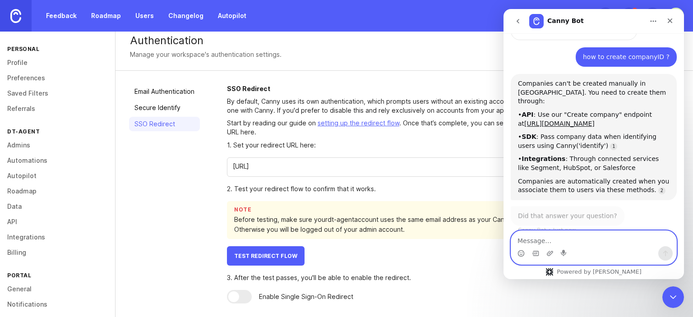
scroll to position [589, 0]
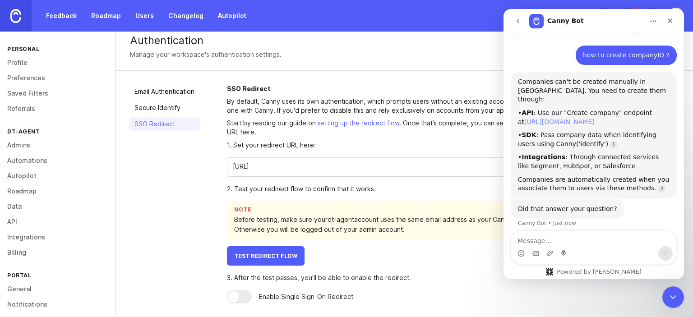
click at [563, 118] on link "[URL][DOMAIN_NAME]" at bounding box center [560, 121] width 70 height 7
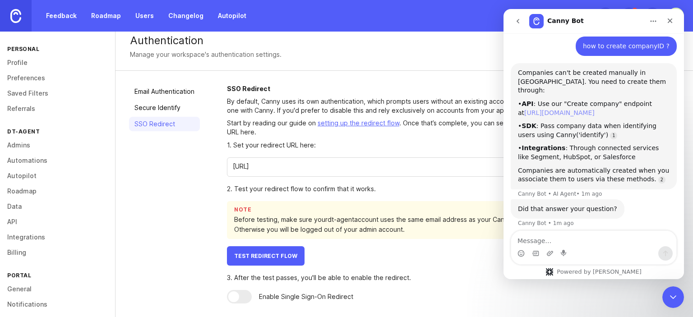
click at [578, 109] on link "[URL][DOMAIN_NAME]" at bounding box center [560, 112] width 70 height 7
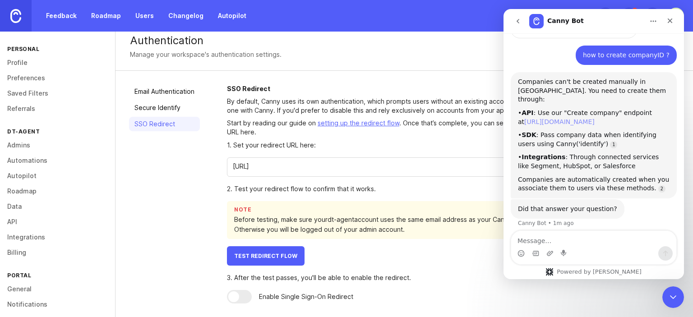
scroll to position [589, 0]
click at [564, 118] on link "[URL][DOMAIN_NAME]" at bounding box center [560, 121] width 70 height 7
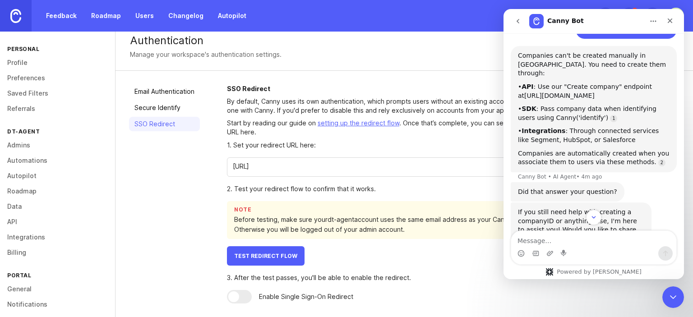
scroll to position [653, 0]
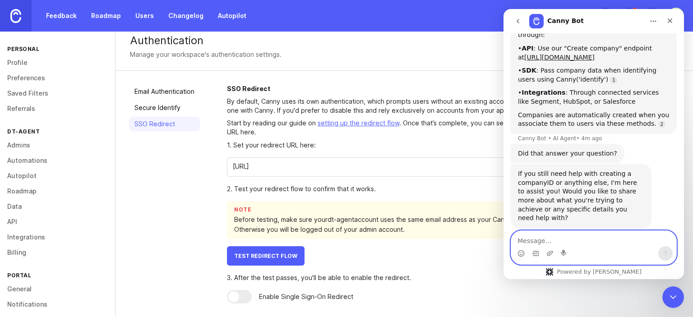
click at [564, 242] on textarea "Message…" at bounding box center [593, 238] width 165 height 15
type textarea "i want to check if i have a company"
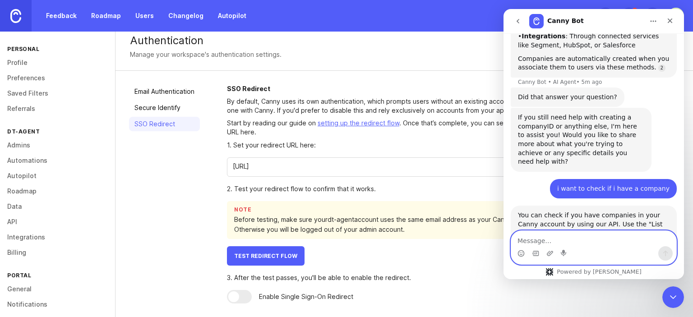
scroll to position [842, 0]
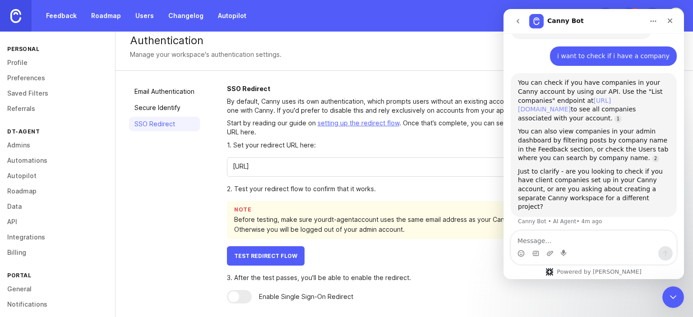
click at [600, 97] on link "[URL][DOMAIN_NAME]" at bounding box center [564, 105] width 93 height 16
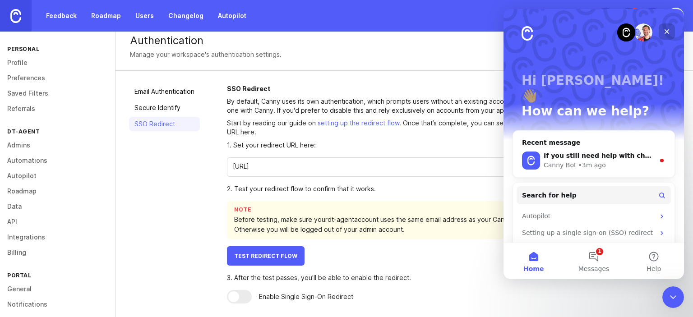
click at [666, 30] on icon "Close" at bounding box center [667, 31] width 5 height 5
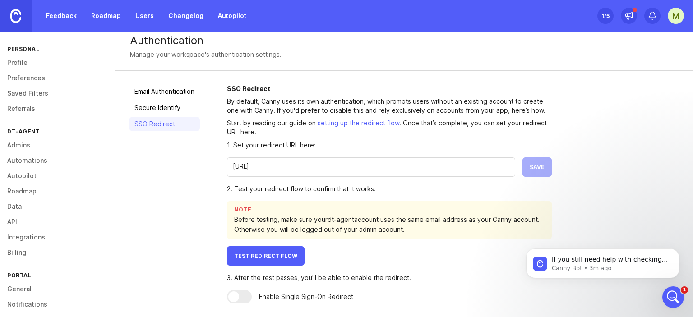
scroll to position [0, 0]
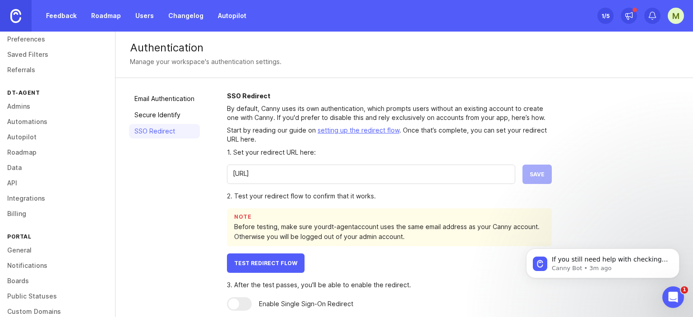
scroll to position [83, 0]
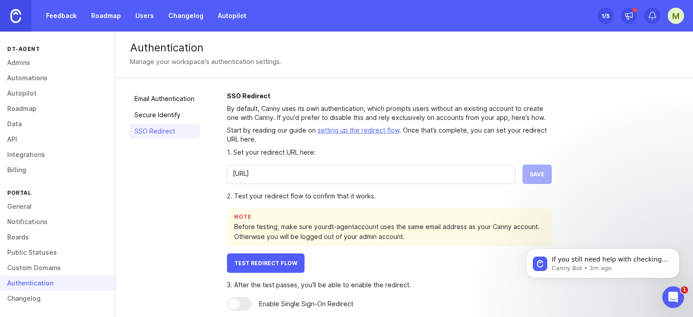
click at [45, 279] on div "Authentication" at bounding box center [57, 283] width 115 height 15
click at [47, 284] on div "Authentication" at bounding box center [57, 283] width 115 height 15
click at [161, 107] on div "Email Authentication Secure Identify SSO Redirect" at bounding box center [164, 201] width 71 height 219
click at [168, 99] on link "Email Authentication" at bounding box center [164, 99] width 71 height 14
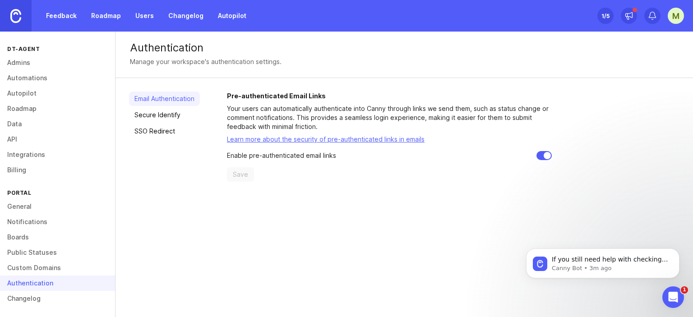
click at [163, 113] on link "Secure Identify" at bounding box center [164, 115] width 71 height 14
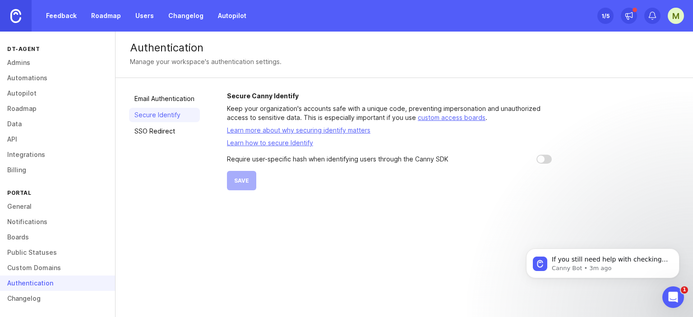
click at [163, 133] on link "SSO Redirect" at bounding box center [164, 131] width 71 height 14
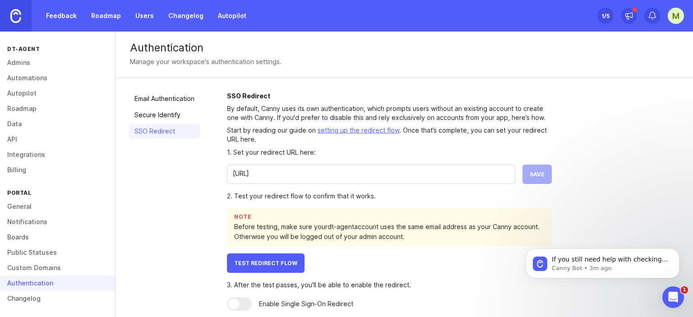
click at [347, 172] on input "[URL]" at bounding box center [371, 174] width 277 height 10
click at [370, 183] on div "[URL]" at bounding box center [371, 174] width 288 height 19
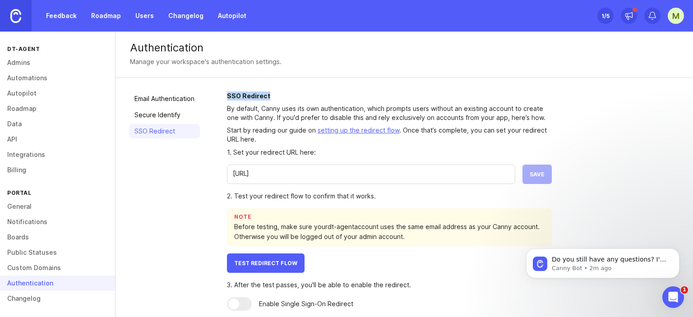
drag, startPoint x: 294, startPoint y: 98, endPoint x: 224, endPoint y: 95, distance: 70.5
click at [224, 95] on div "Email Authentication Secure Identify SSO Redirect SSO Redirect By default, Cann…" at bounding box center [405, 201] width 578 height 246
copy h2 "SSO Redirect"
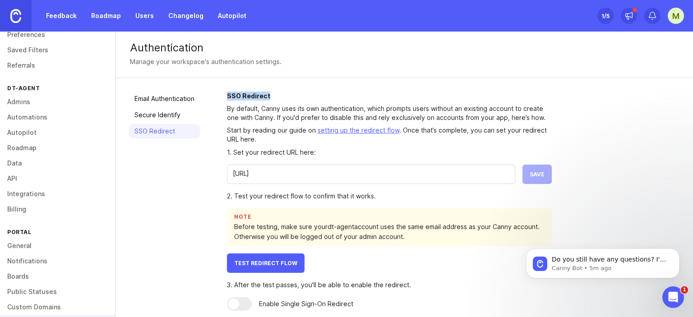
scroll to position [83, 0]
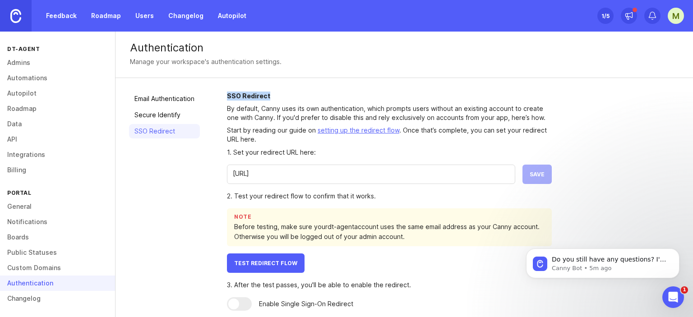
click at [332, 133] on link "setting up the redirect flow" at bounding box center [359, 130] width 82 height 8
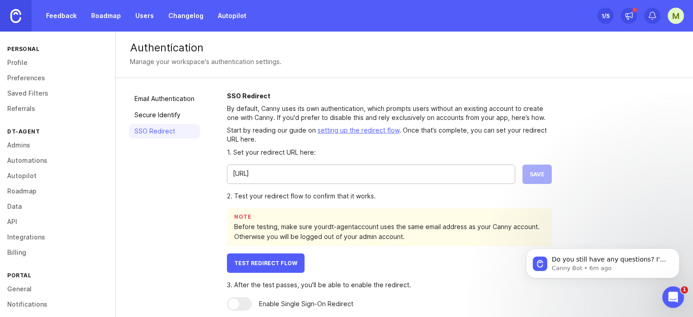
click at [283, 175] on input "[URL]" at bounding box center [371, 174] width 277 height 10
click at [553, 170] on div "SSO Redirect By default, Canny uses its own authentication, which prompts users…" at bounding box center [453, 201] width 453 height 219
click at [544, 174] on span "Save" at bounding box center [537, 174] width 15 height 7
click at [260, 258] on button "Test Redirect Flow" at bounding box center [266, 263] width 78 height 19
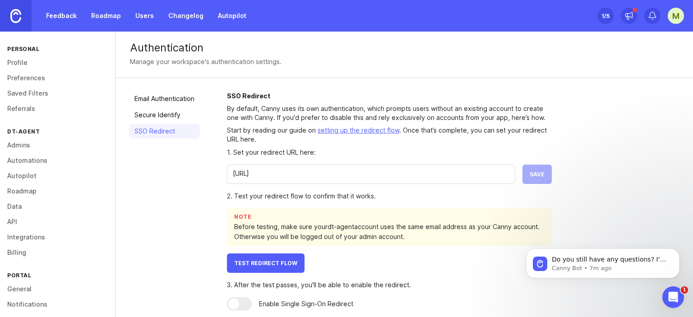
click at [287, 176] on input "[URL]" at bounding box center [371, 174] width 277 height 10
click at [359, 162] on form "1. Set your redirect URL here: [URL] Save" at bounding box center [389, 166] width 325 height 37
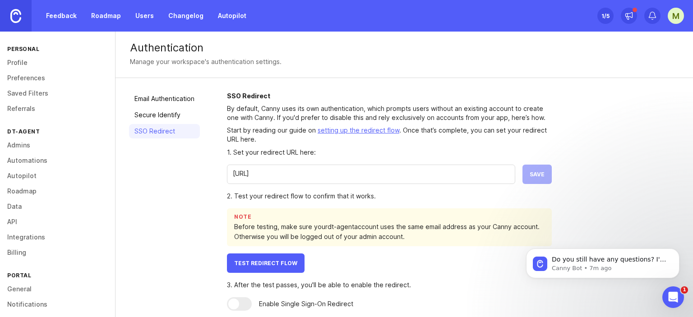
click at [362, 169] on input "[URL]" at bounding box center [371, 174] width 277 height 10
click at [298, 173] on input "[URL]" at bounding box center [371, 174] width 277 height 10
type input "[URL]"
click at [540, 175] on span "Save" at bounding box center [537, 174] width 15 height 7
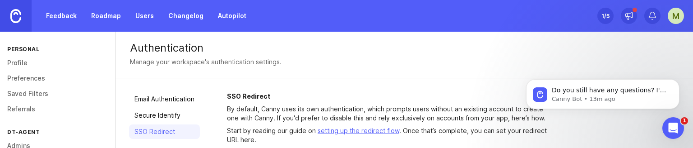
scroll to position [90, 0]
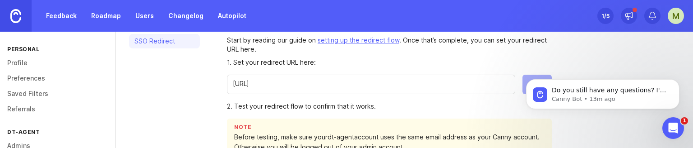
click at [325, 80] on input "[URL]" at bounding box center [371, 84] width 277 height 10
type input "[URL]"
click at [525, 75] on body "Do you still have any questions? I'm also happy to pass you to one of our human…" at bounding box center [602, 92] width 173 height 56
click at [527, 79] on body "Do you still have any questions? I'm also happy to pass you to one of our human…" at bounding box center [602, 92] width 173 height 56
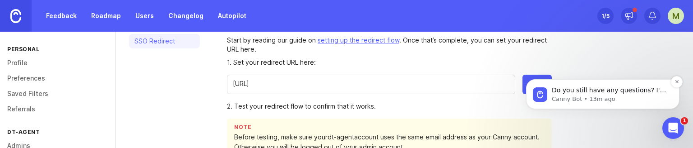
scroll to position [177, 0]
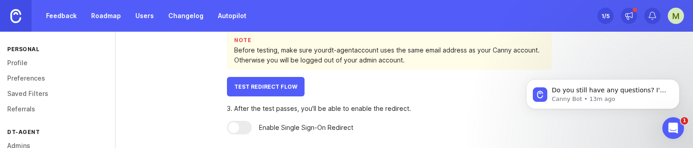
click at [267, 92] on button "Test Redirect Flow" at bounding box center [266, 86] width 78 height 19
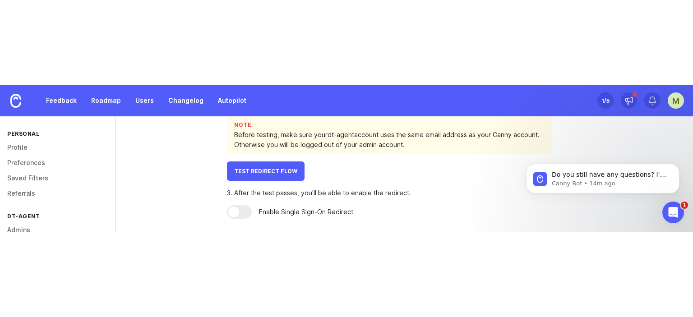
scroll to position [87, 0]
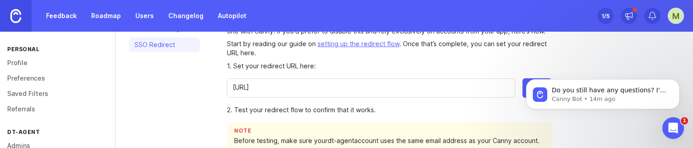
click at [523, 86] on body "Do you still have any questions? I'm also happy to pass you to one of our human…" at bounding box center [602, 92] width 173 height 56
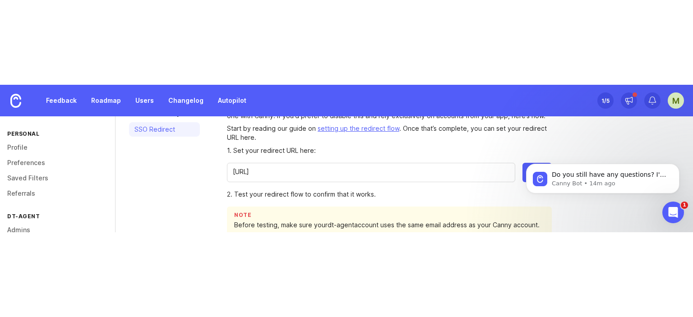
scroll to position [7, 0]
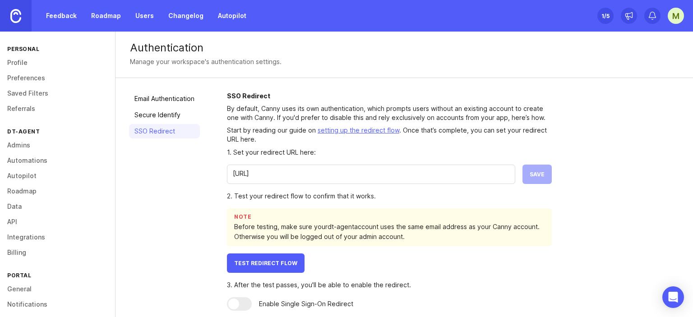
click at [353, 170] on input "[URL]" at bounding box center [371, 174] width 277 height 10
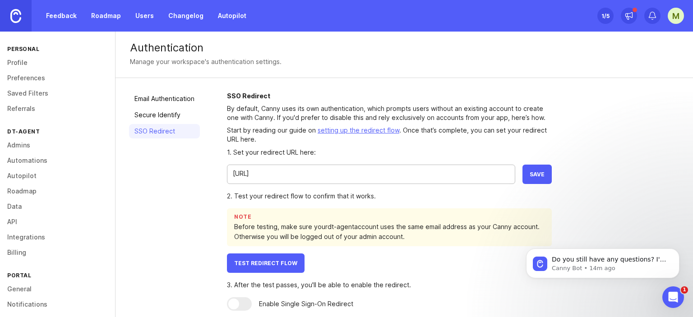
type input "[URL]"
click at [531, 170] on button "Save" at bounding box center [537, 174] width 29 height 19
click at [155, 111] on link "Secure Identify" at bounding box center [164, 115] width 71 height 14
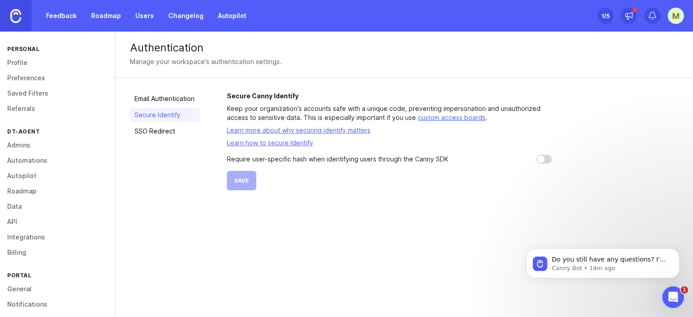
click at [159, 124] on link "SSO Redirect" at bounding box center [164, 131] width 71 height 14
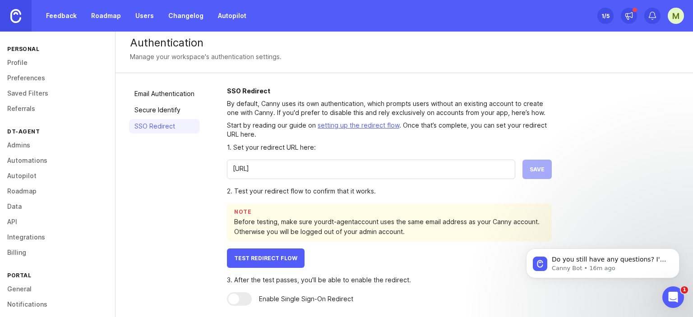
scroll to position [7, 0]
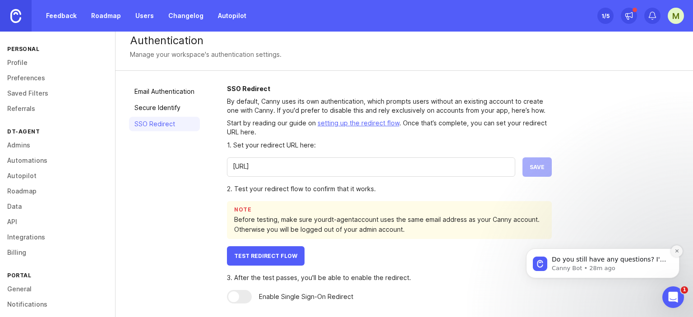
click at [679, 252] on icon "Dismiss notification" at bounding box center [677, 251] width 5 height 5
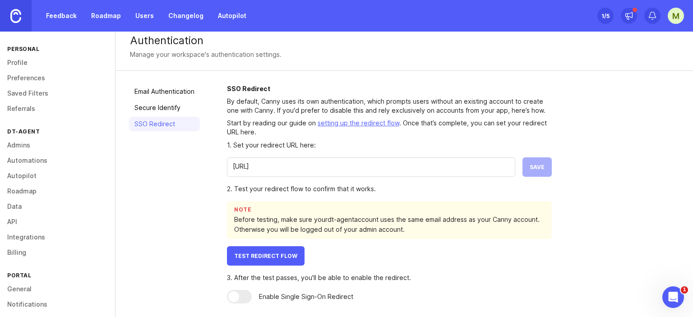
click at [335, 125] on link "setting up the redirect flow" at bounding box center [359, 123] width 82 height 8
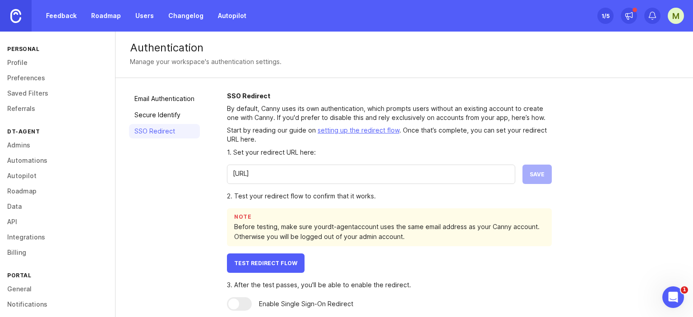
scroll to position [7, 0]
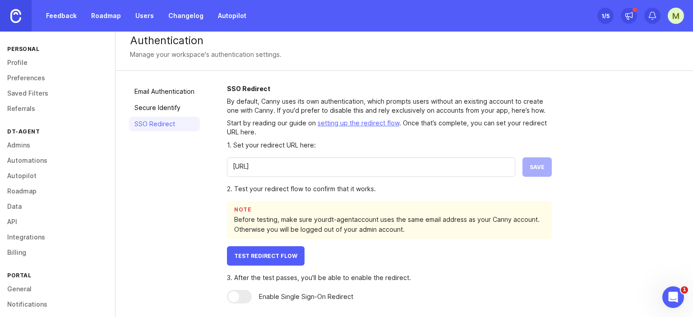
click at [320, 171] on input "[URL]" at bounding box center [371, 167] width 277 height 10
type input "http://localhost:8080/feedback"
drag, startPoint x: 528, startPoint y: 177, endPoint x: 530, endPoint y: 190, distance: 13.7
click at [528, 177] on button "Save" at bounding box center [537, 167] width 29 height 19
click at [169, 111] on link "Secure Identify" at bounding box center [164, 108] width 71 height 14
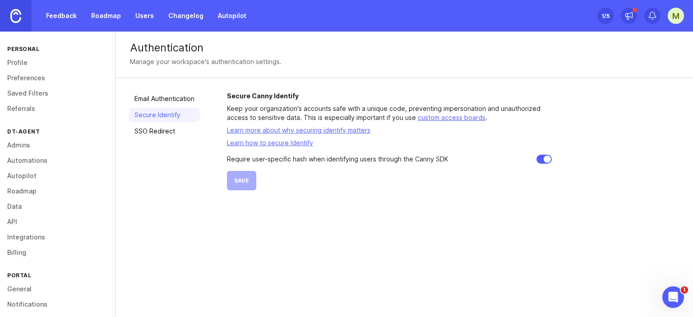
click at [175, 126] on link "SSO Redirect" at bounding box center [164, 131] width 71 height 14
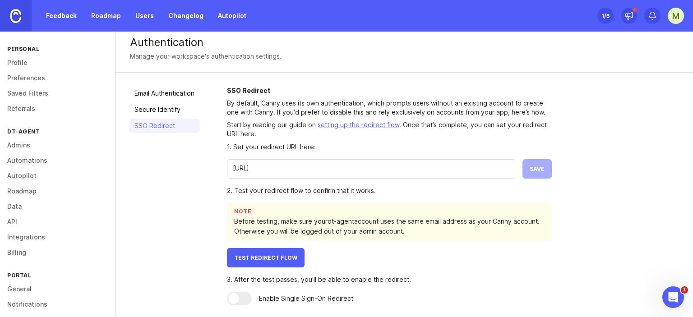
scroll to position [7, 0]
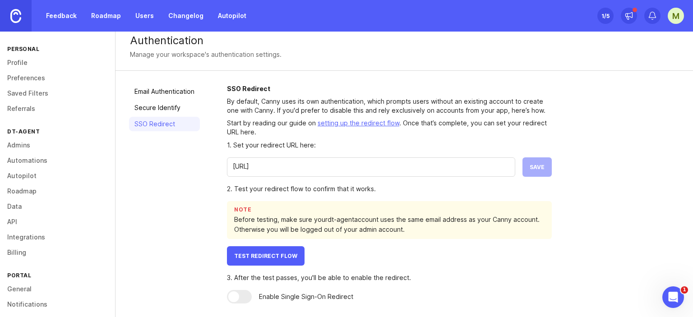
click at [247, 296] on div at bounding box center [239, 297] width 25 height 14
click at [248, 297] on div at bounding box center [239, 297] width 25 height 14
click at [258, 276] on div "3. After the test passes, you'll be able to enable the redirect." at bounding box center [389, 278] width 325 height 10
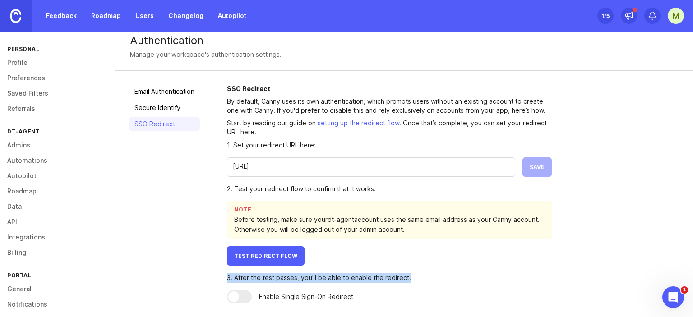
click at [258, 276] on div "3. After the test passes, you'll be able to enable the redirect." at bounding box center [389, 278] width 325 height 10
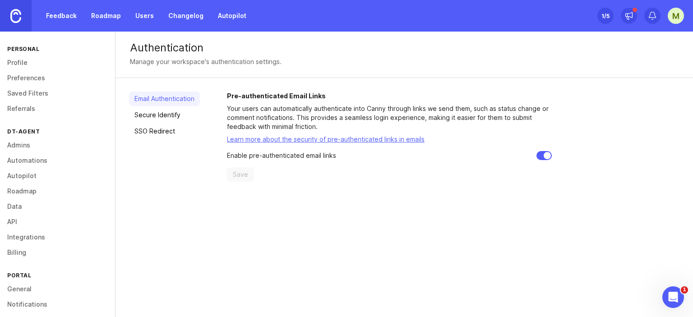
click at [158, 113] on link "Secure Identify" at bounding box center [164, 115] width 71 height 14
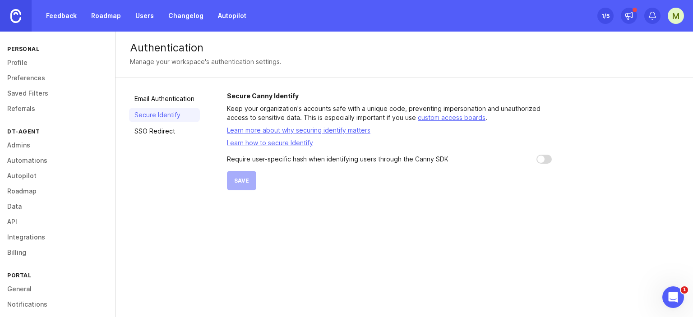
click at [547, 158] on input "checkbox" at bounding box center [544, 159] width 15 height 9
checkbox input "true"
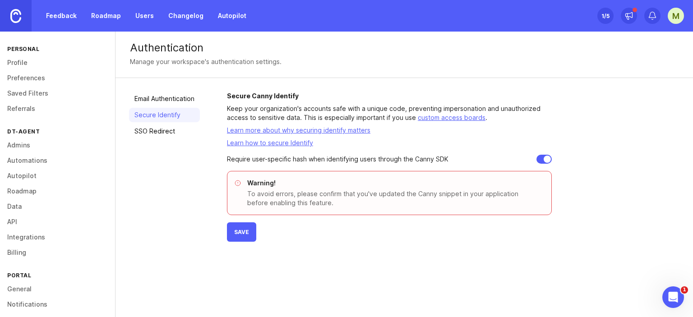
click at [247, 236] on button "Save" at bounding box center [241, 232] width 29 height 19
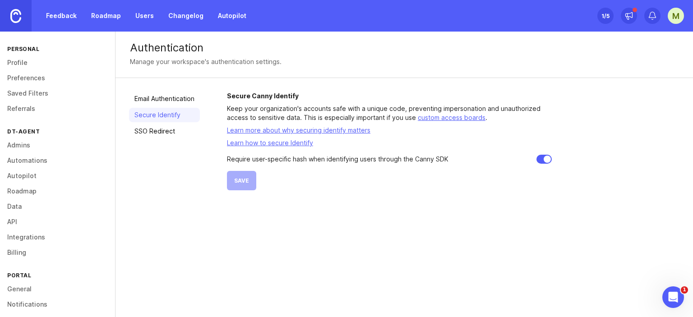
click at [157, 135] on link "SSO Redirect" at bounding box center [164, 131] width 71 height 14
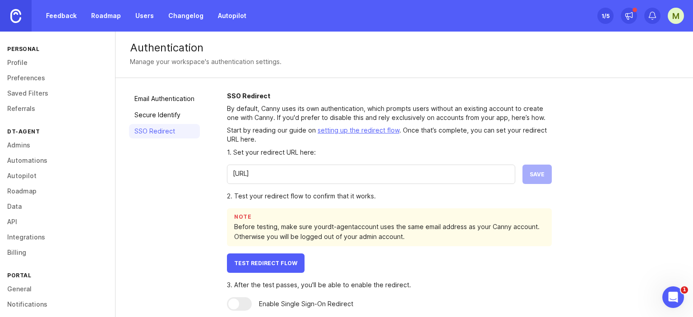
click at [174, 117] on link "Secure Identify" at bounding box center [164, 115] width 71 height 14
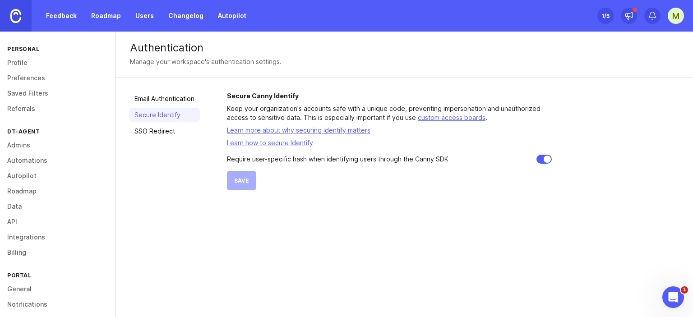
click at [453, 121] on link "custom access boards" at bounding box center [452, 118] width 68 height 8
click at [171, 101] on link "Email Authentication" at bounding box center [164, 99] width 71 height 14
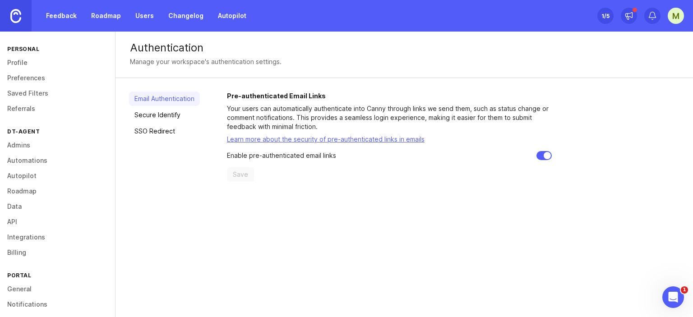
click at [240, 173] on span "Save" at bounding box center [240, 174] width 15 height 9
click at [541, 156] on input "checkbox" at bounding box center [544, 155] width 15 height 9
click at [547, 157] on input "checkbox" at bounding box center [544, 155] width 15 height 9
checkbox input "true"
click at [361, 139] on link "Learn more about the security of pre-authenticated links in emails" at bounding box center [326, 139] width 198 height 8
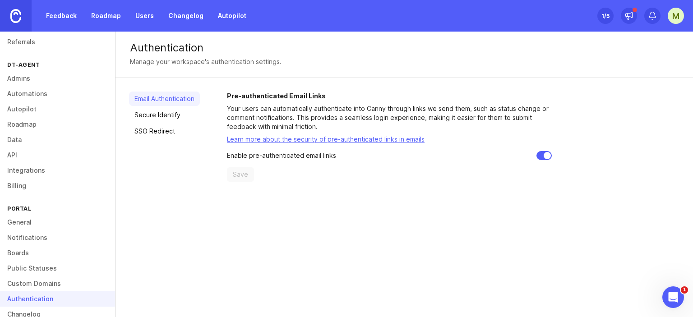
scroll to position [83, 0]
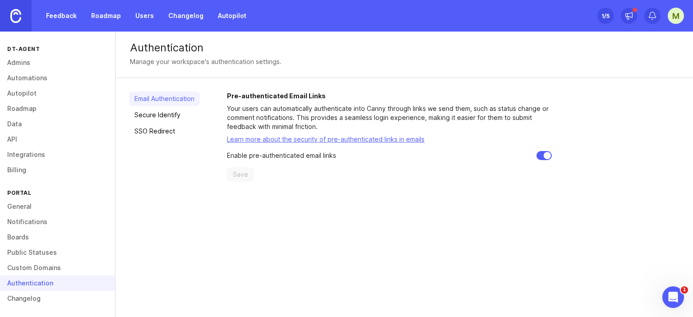
click at [41, 242] on link "Boards" at bounding box center [57, 237] width 115 height 15
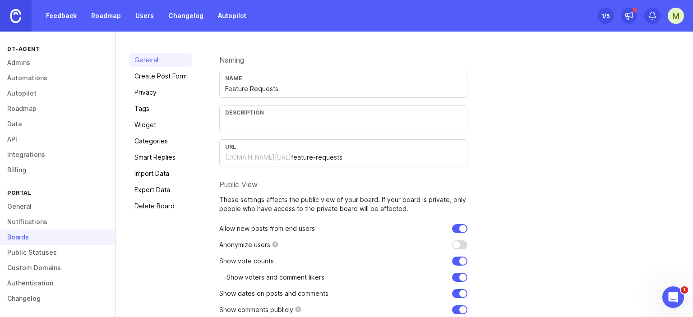
scroll to position [83, 0]
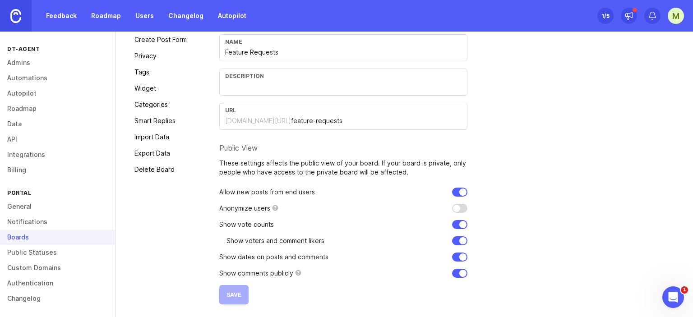
click at [23, 218] on link "Notifications" at bounding box center [57, 221] width 115 height 15
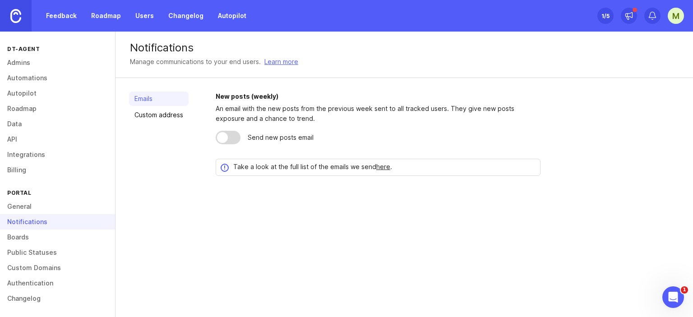
click at [23, 211] on link "General" at bounding box center [57, 206] width 115 height 15
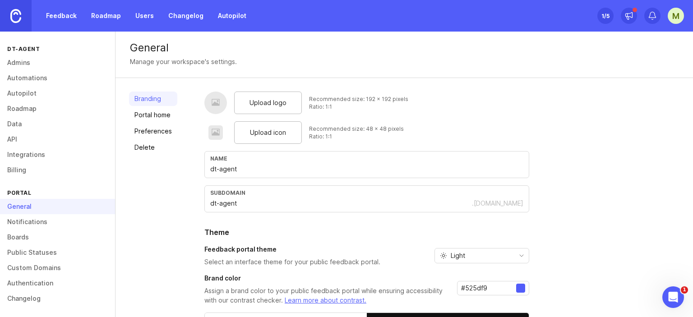
click at [31, 249] on link "Public Statuses" at bounding box center [57, 252] width 115 height 15
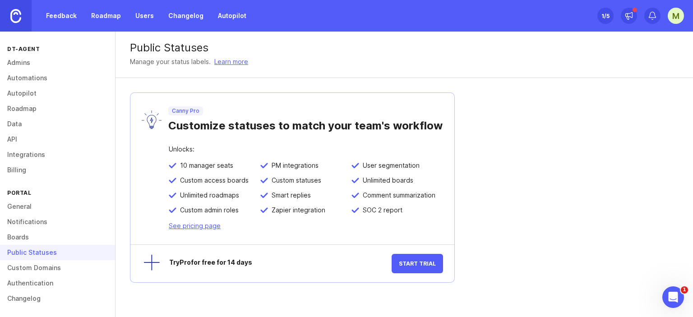
click at [47, 267] on link "Custom Domains" at bounding box center [57, 267] width 115 height 15
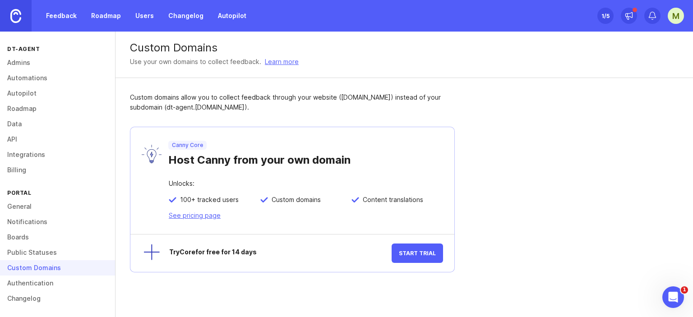
click at [44, 281] on link "Authentication" at bounding box center [57, 283] width 115 height 15
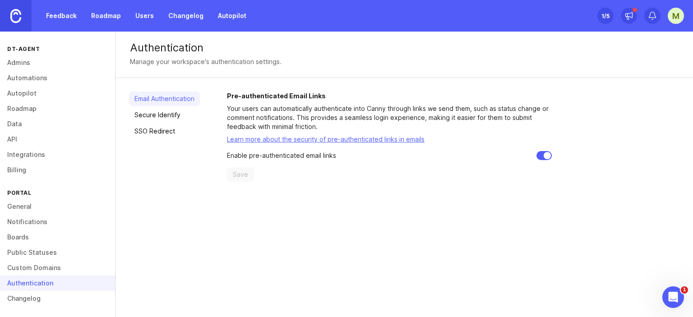
click at [162, 113] on link "Secure Identify" at bounding box center [164, 115] width 71 height 14
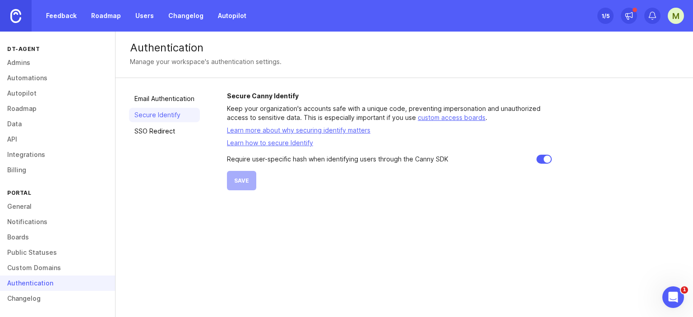
click at [172, 137] on link "SSO Redirect" at bounding box center [164, 131] width 71 height 14
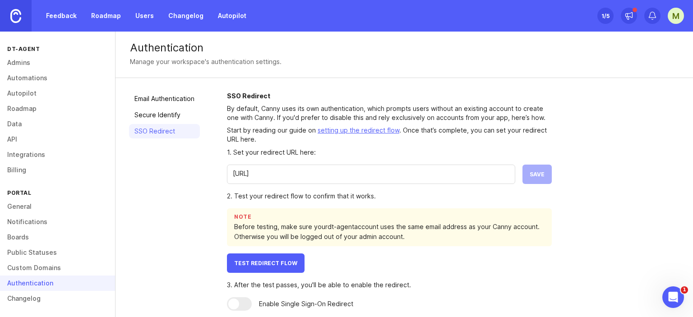
click at [29, 139] on link "API" at bounding box center [57, 139] width 115 height 15
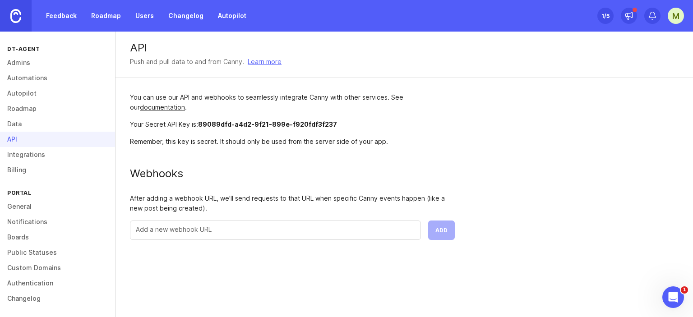
click at [264, 126] on span "89089dfd-a4d2-9f21-899e-f920fdf3f237" at bounding box center [267, 125] width 139 height 8
click at [230, 130] on div "You can use our API and webhooks to seamlessly integrate Canny with other servi…" at bounding box center [293, 166] width 354 height 177
drag, startPoint x: 201, startPoint y: 123, endPoint x: 330, endPoint y: 130, distance: 129.3
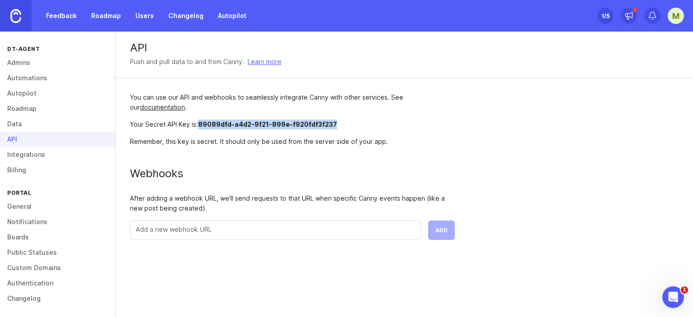
click at [330, 130] on div "You can use our API and webhooks to seamlessly integrate Canny with other servi…" at bounding box center [293, 166] width 354 height 177
copy span "89089dfd-a4d2-9f21-899e-f920fdf3f237"
click at [36, 238] on link "Boards" at bounding box center [57, 237] width 115 height 15
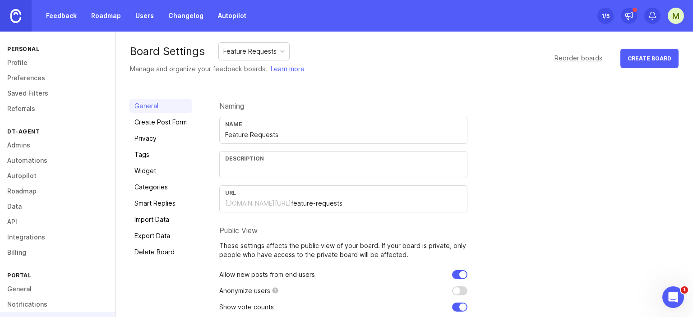
click at [256, 52] on div "Feature Requests" at bounding box center [249, 51] width 53 height 10
click at [256, 49] on div "Feature Requtes" at bounding box center [248, 51] width 50 height 10
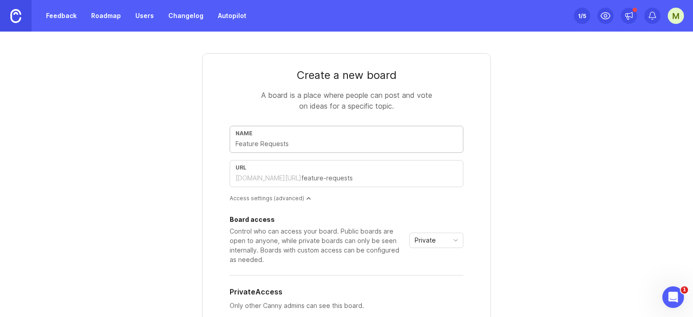
type input "t"
type input "te"
type input "tet"
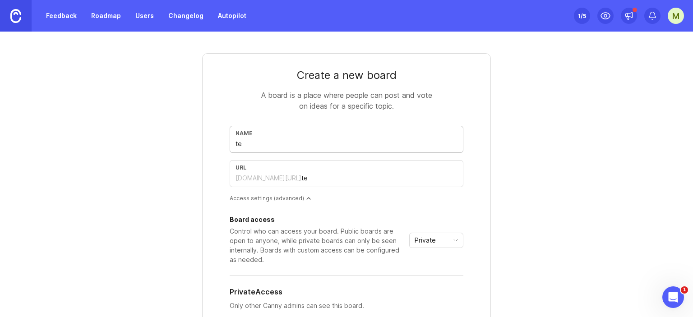
type input "tet"
type input "tets"
type input "tet"
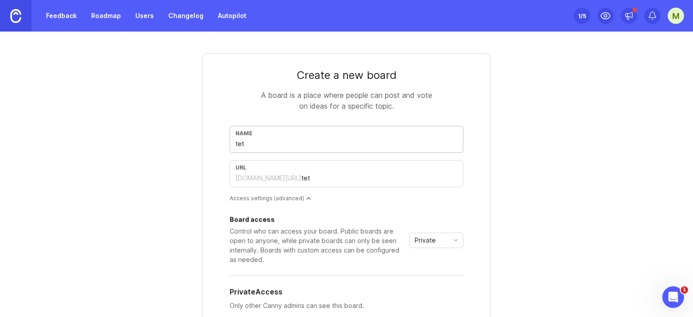
type input "te"
type input "tes"
type input "test"
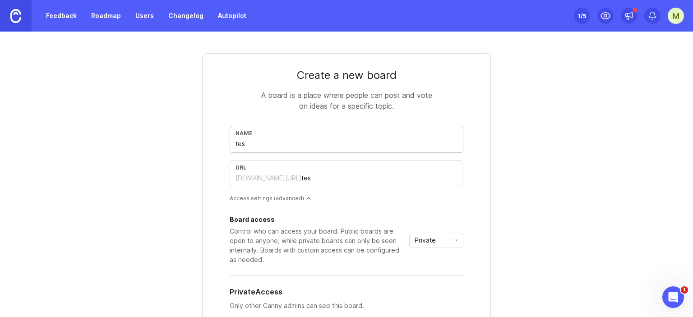
type input "test"
type input "test-b"
type input "test-"
type input "test"
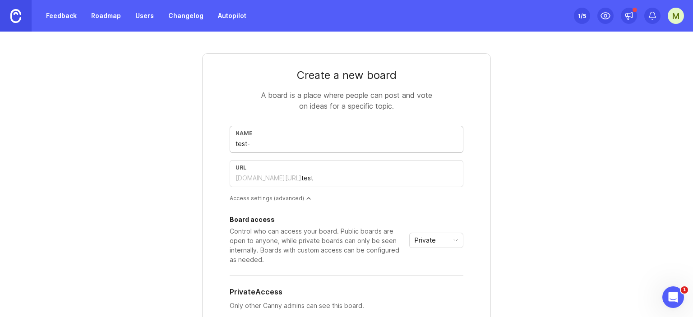
type input "test-r"
type input "test-re"
type input "test-req"
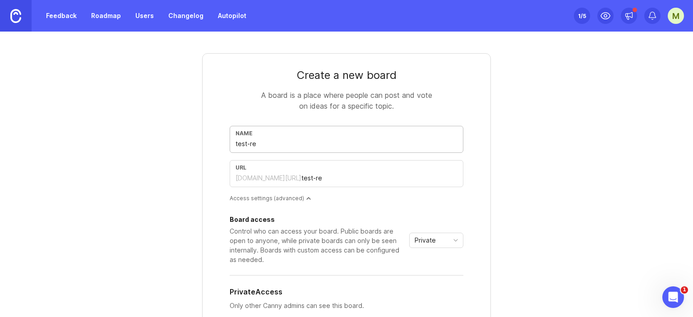
type input "test-req"
type input "test-requ"
type input "test-reque"
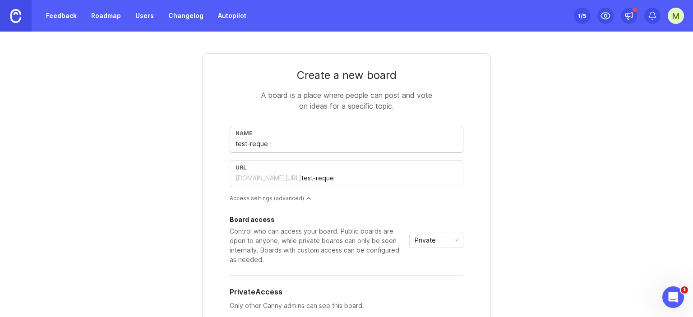
type input "test-reques"
type input "test-request"
type input "est-request"
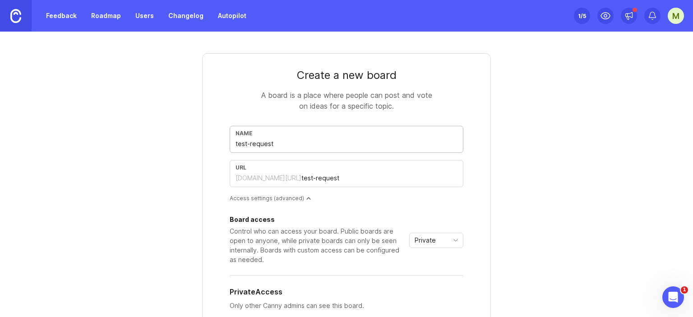
type input "est-request"
type input "Test-request"
type input "test-request"
type input "Testrequest"
type input "testrequest"
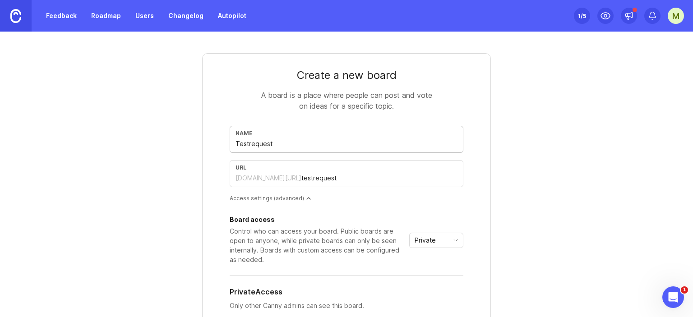
type input "Test request"
type input "test-request"
type input "Test equest"
type input "test-equest"
type input "Test Request"
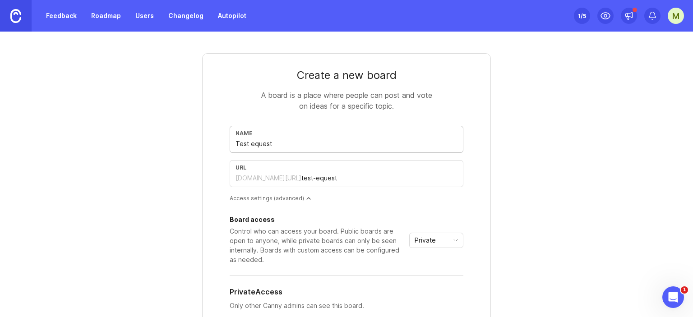
type input "test-request"
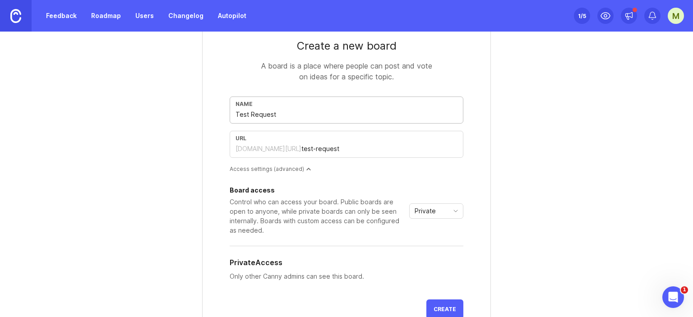
scroll to position [45, 0]
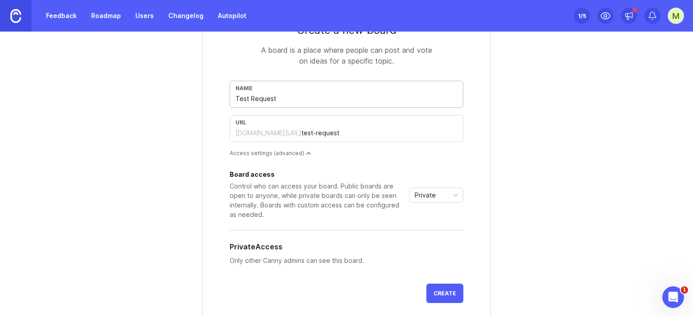
type input "Test Request"
click at [438, 196] on div "Private" at bounding box center [429, 195] width 39 height 14
click at [438, 227] on li "Public" at bounding box center [433, 227] width 53 height 15
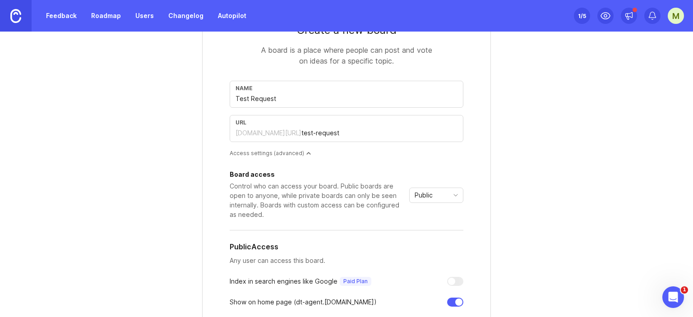
scroll to position [197, 0]
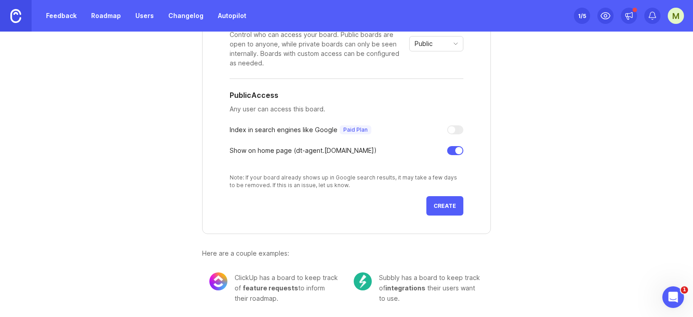
click at [458, 205] on button "Create" at bounding box center [445, 205] width 37 height 19
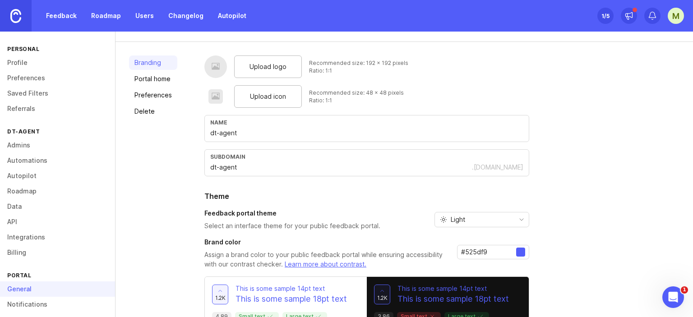
scroll to position [87, 0]
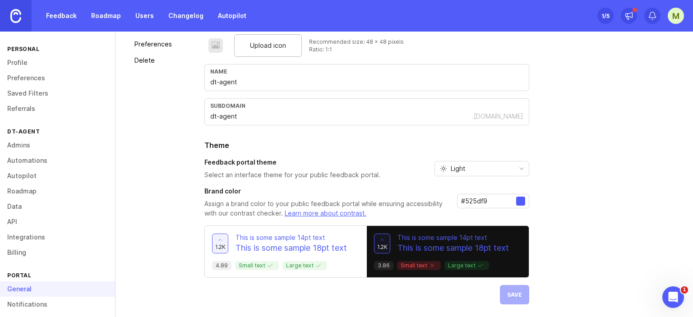
click at [469, 165] on div "Light" at bounding box center [474, 169] width 79 height 14
click at [364, 138] on div "Upload logo Recommended size: 192 x 192 pixels Ratio: 1:1 Upload icon Recommend…" at bounding box center [366, 155] width 325 height 300
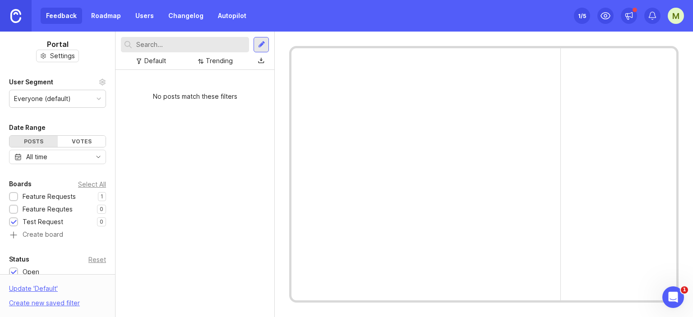
click at [32, 217] on div "Test Request" at bounding box center [43, 222] width 41 height 10
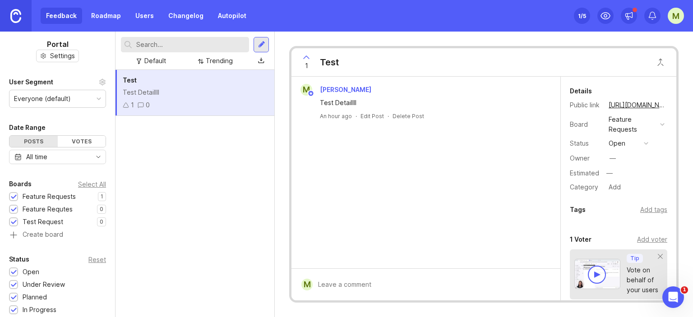
click at [399, 279] on div at bounding box center [433, 284] width 240 height 17
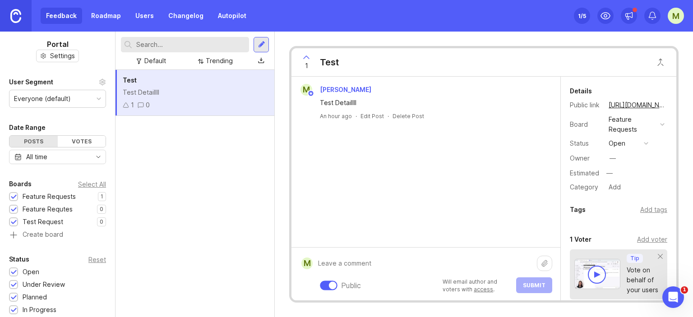
scroll to position [181, 0]
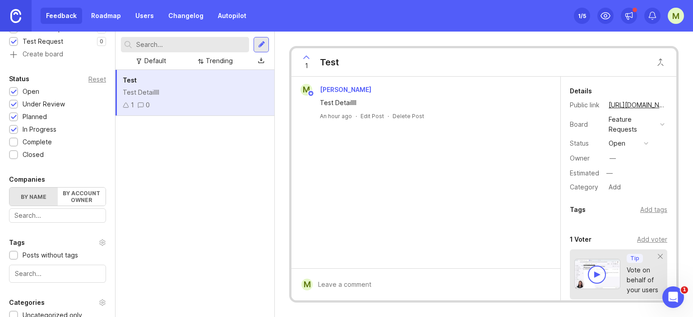
click at [72, 201] on label "By account owner" at bounding box center [82, 197] width 48 height 18
click at [9, 188] on input "By account owner" at bounding box center [9, 188] width 0 height 0
click at [34, 197] on label "By name" at bounding box center [33, 197] width 48 height 18
click at [9, 188] on input "By name" at bounding box center [9, 188] width 0 height 0
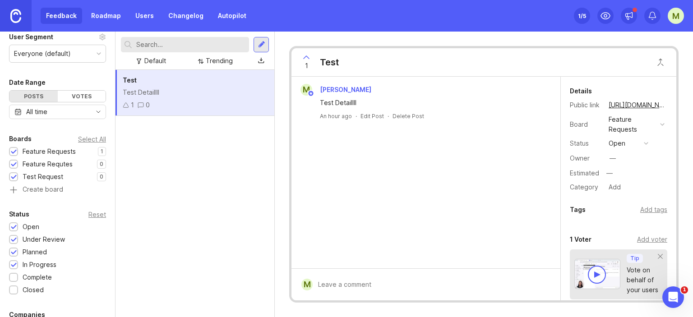
scroll to position [0, 0]
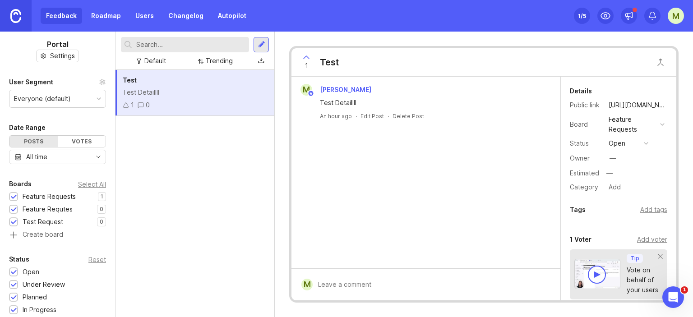
click at [660, 122] on div at bounding box center [662, 124] width 5 height 5
click at [647, 145] on button "open" at bounding box center [628, 144] width 45 height 12
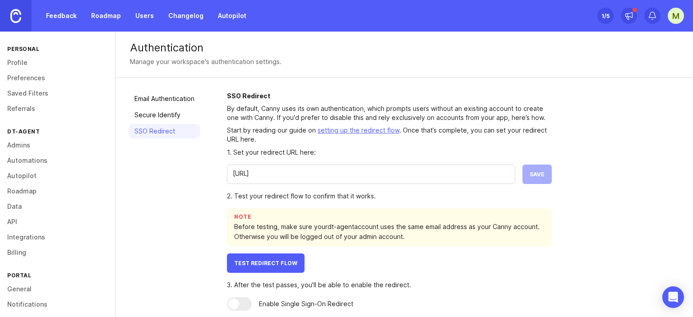
scroll to position [83, 0]
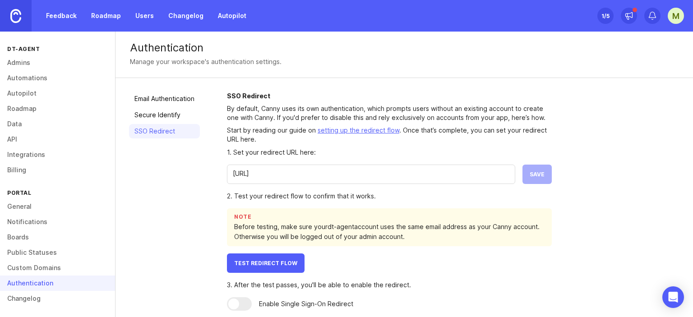
click at [27, 234] on link "Boards" at bounding box center [57, 237] width 115 height 15
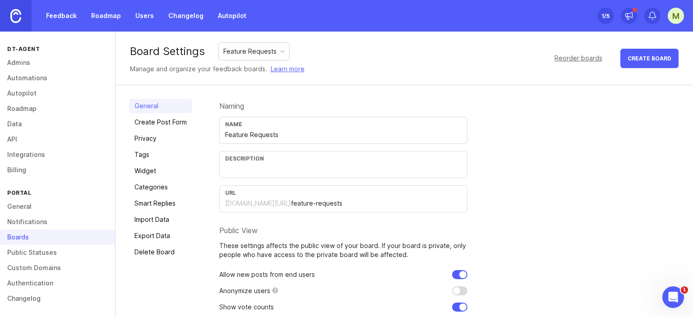
click at [261, 52] on div "Feature Requests" at bounding box center [249, 51] width 53 height 10
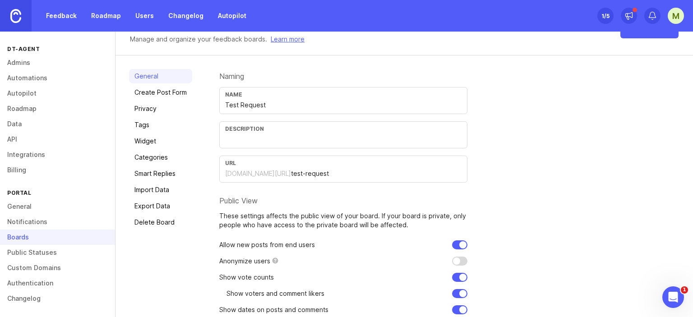
scroll to position [83, 0]
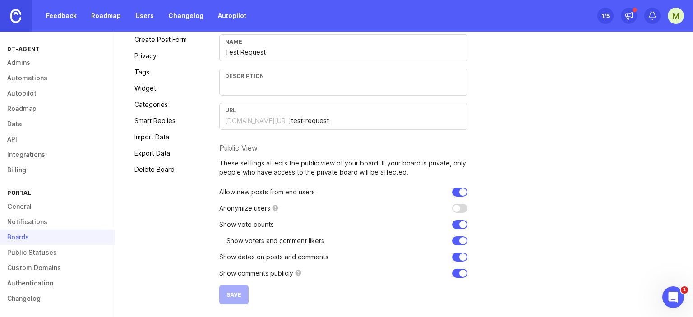
click at [468, 207] on div "Naming Name Test Request Description URL dt-agent.canny.io/ test-request Public…" at bounding box center [449, 160] width 460 height 288
click at [468, 208] on div "Naming Name Test Request Description URL dt-agent.canny.io/ test-request Public…" at bounding box center [449, 160] width 460 height 288
click at [458, 210] on input "checkbox" at bounding box center [459, 208] width 15 height 9
checkbox input "false"
click at [239, 300] on form "Naming Name Test Request Description URL dt-agent.canny.io/ test-request Public…" at bounding box center [343, 160] width 248 height 288
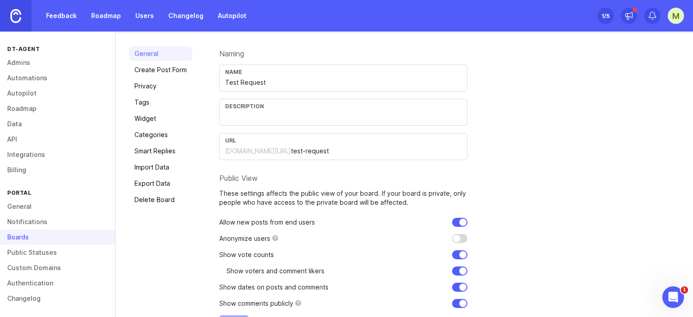
scroll to position [37, 0]
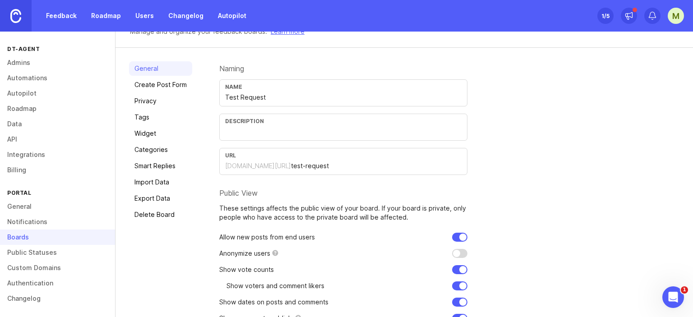
click at [149, 90] on link "Create Post Form" at bounding box center [160, 85] width 63 height 14
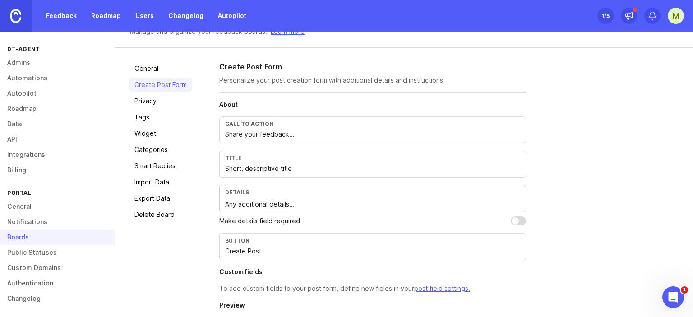
click at [148, 100] on link "Privacy" at bounding box center [160, 101] width 63 height 14
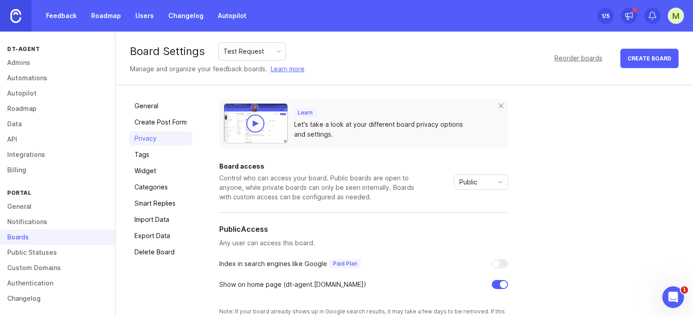
click at [145, 148] on link "Tags" at bounding box center [160, 155] width 63 height 14
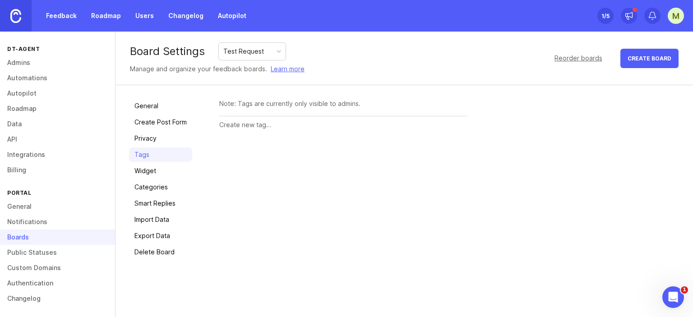
click at [147, 168] on link "Widget" at bounding box center [160, 171] width 63 height 14
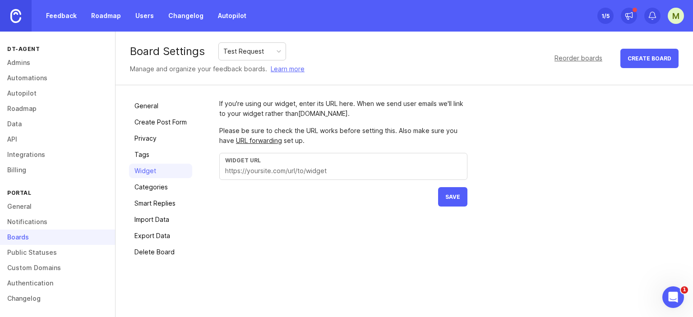
click at [148, 191] on link "Categories" at bounding box center [160, 187] width 63 height 14
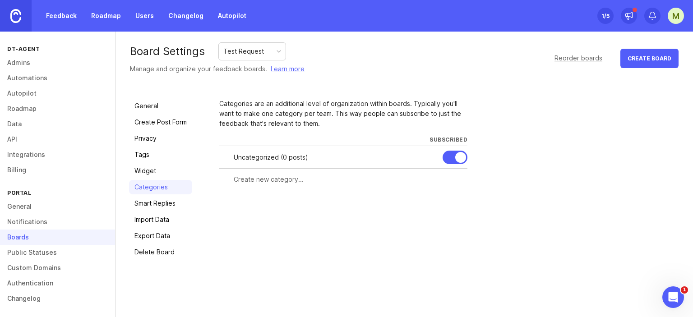
click at [152, 205] on link "Smart Replies" at bounding box center [160, 203] width 63 height 14
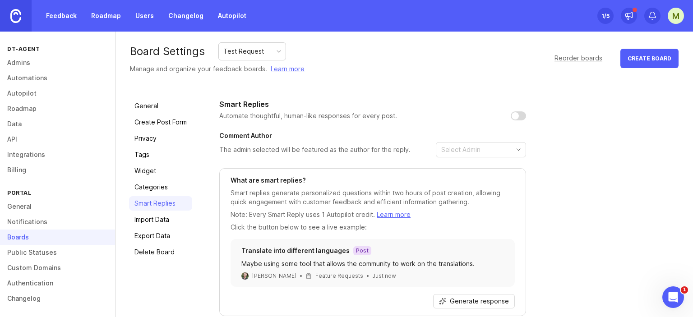
click at [159, 221] on link "Import Data" at bounding box center [160, 220] width 63 height 14
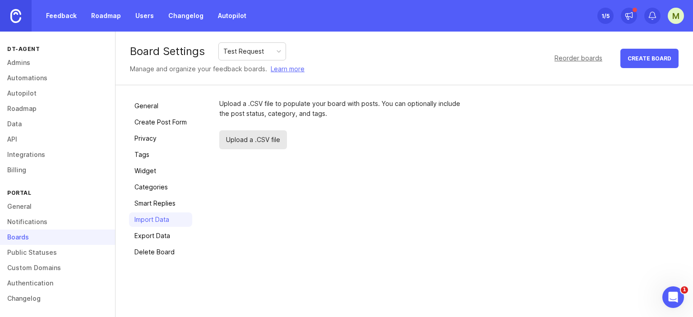
click at [163, 234] on link "Export Data" at bounding box center [160, 236] width 63 height 14
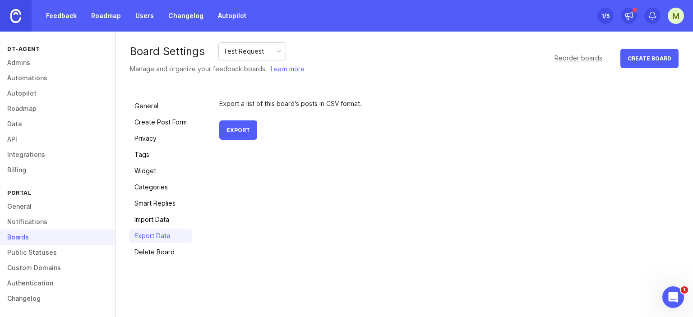
click at [149, 111] on link "General" at bounding box center [160, 106] width 63 height 14
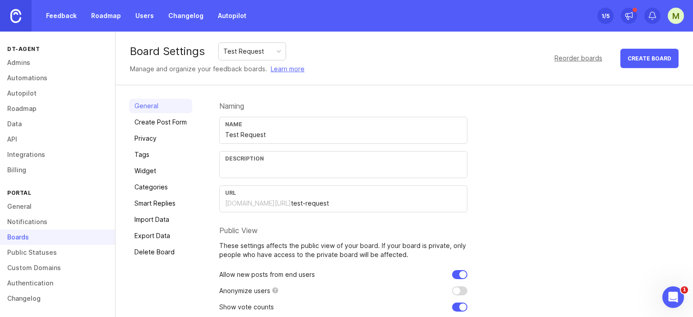
click at [229, 106] on div "Naming" at bounding box center [343, 105] width 248 height 7
click at [151, 126] on link "Create Post Form" at bounding box center [160, 122] width 63 height 14
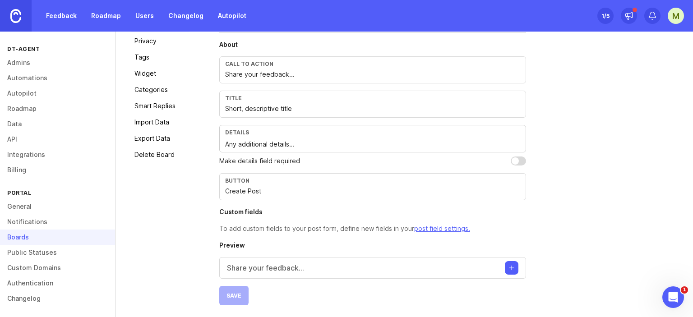
scroll to position [98, 0]
click at [520, 163] on input "checkbox" at bounding box center [518, 160] width 15 height 9
click at [521, 163] on input "checkbox" at bounding box center [518, 160] width 15 height 9
checkbox input "false"
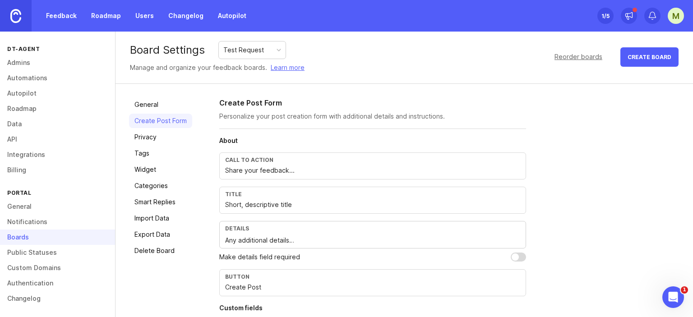
scroll to position [0, 0]
click at [571, 57] on div "Reorder boards" at bounding box center [579, 58] width 48 height 10
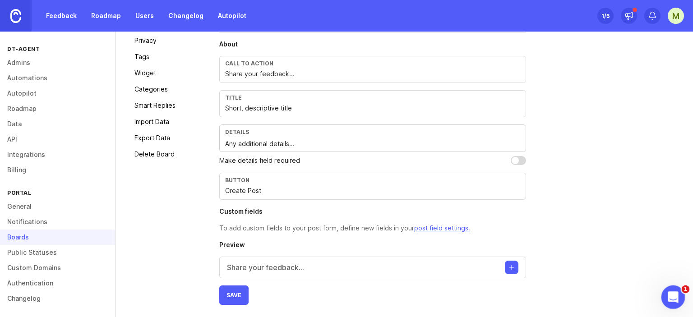
click at [673, 293] on icon "Open Intercom Messenger" at bounding box center [672, 296] width 6 height 7
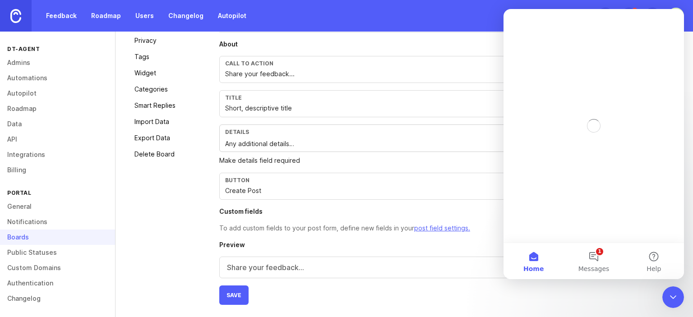
scroll to position [0, 0]
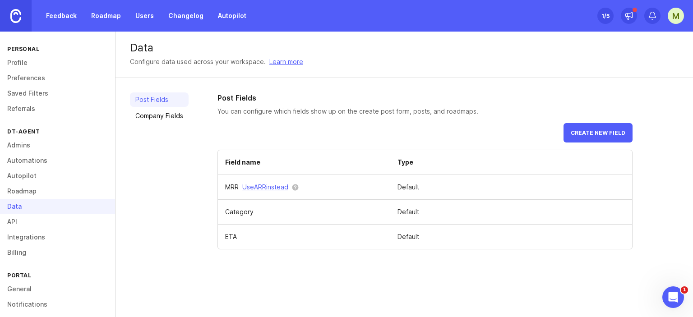
click at [163, 114] on link "Company Fields" at bounding box center [159, 116] width 59 height 14
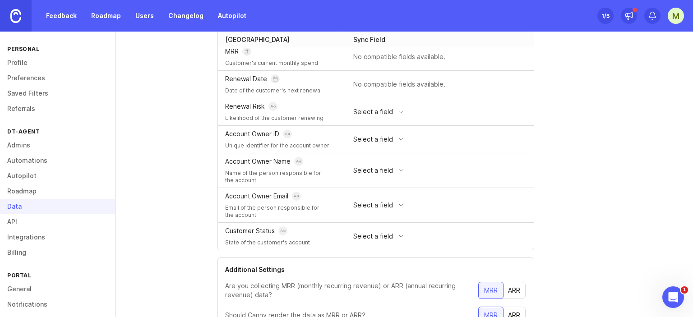
scroll to position [148, 0]
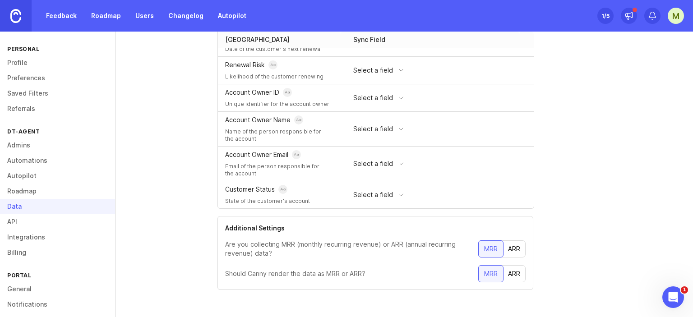
click at [50, 220] on link "API" at bounding box center [57, 221] width 115 height 15
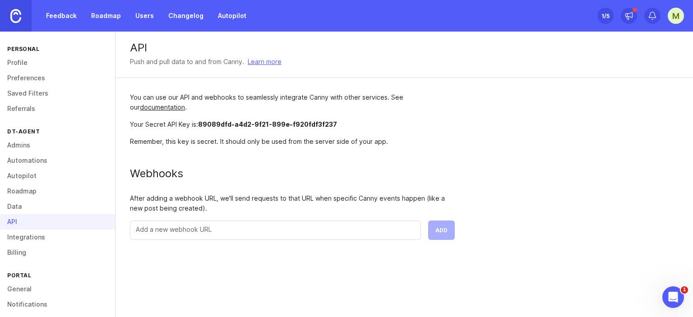
click at [335, 124] on div "Your Secret API Key is: 89089dfd-a4d2-9f21-899e-f920fdf3f237" at bounding box center [292, 125] width 325 height 10
click at [673, 288] on div "Open Intercom Messenger" at bounding box center [672, 296] width 30 height 30
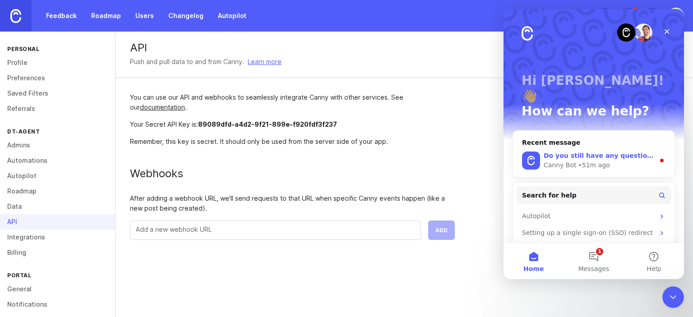
click at [619, 161] on div "Canny Bot • 51m ago" at bounding box center [599, 165] width 111 height 9
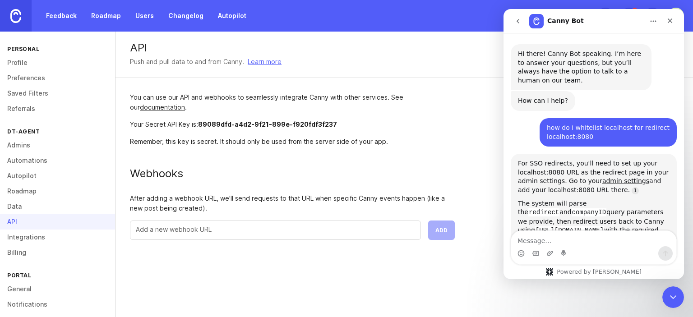
scroll to position [10, 0]
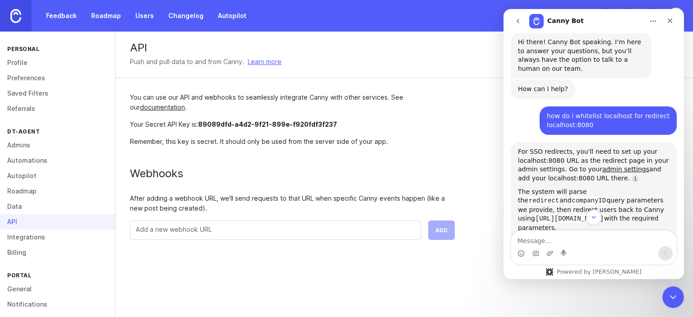
type textarea "In Company Settings → API: Copy your Secret API Key → used only in backend (Cod…"
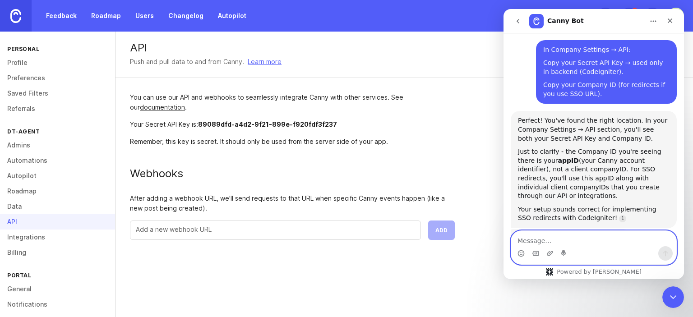
scroll to position [1111, 0]
type textarea "url give me"
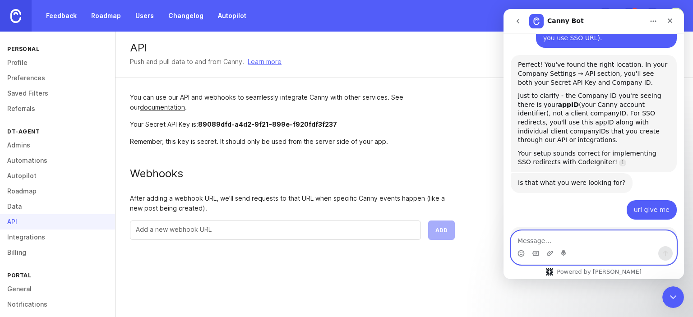
scroll to position [1, 0]
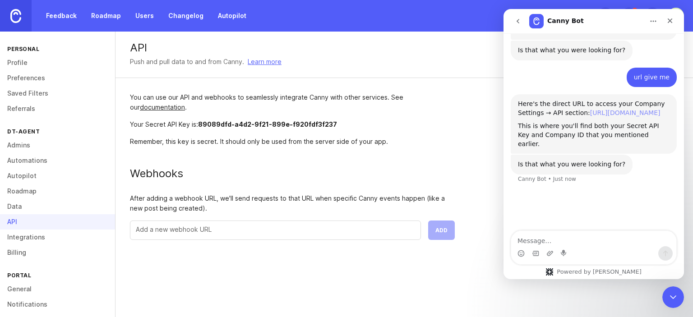
click at [608, 109] on link "[URL][DOMAIN_NAME]" at bounding box center [625, 112] width 70 height 7
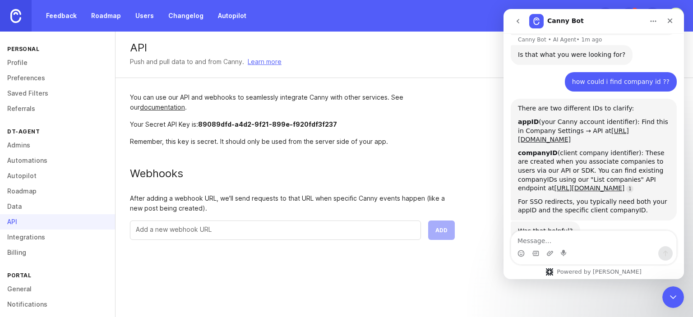
scroll to position [1420, 0]
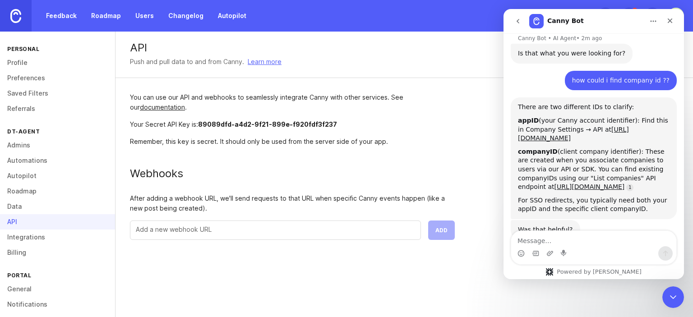
click at [568, 163] on div "There are two different IDs to clarify: appID (your Canny account identifier): …" at bounding box center [594, 158] width 152 height 111
click at [571, 161] on div "There are two different IDs to clarify: appID (your Canny account identifier): …" at bounding box center [594, 158] width 152 height 111
click at [571, 183] on link "[URL][DOMAIN_NAME]" at bounding box center [590, 186] width 70 height 7
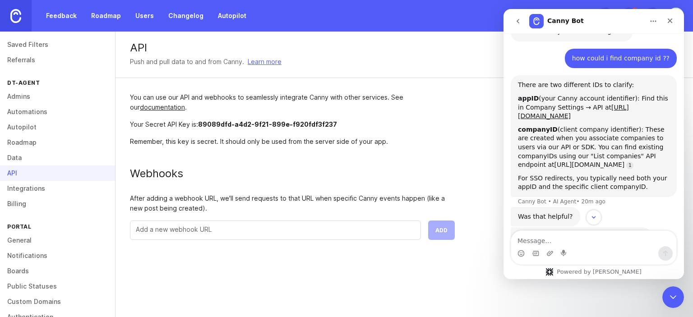
scroll to position [83, 0]
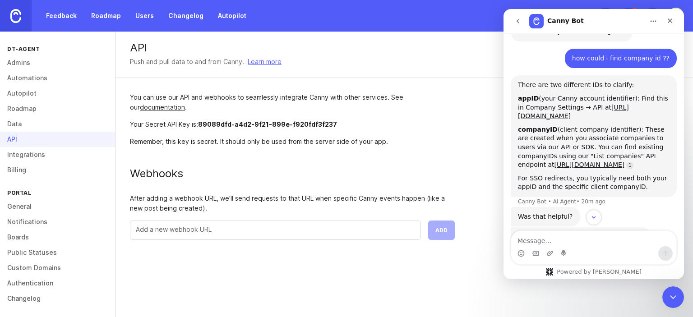
click at [37, 290] on link "Authentication" at bounding box center [57, 283] width 115 height 15
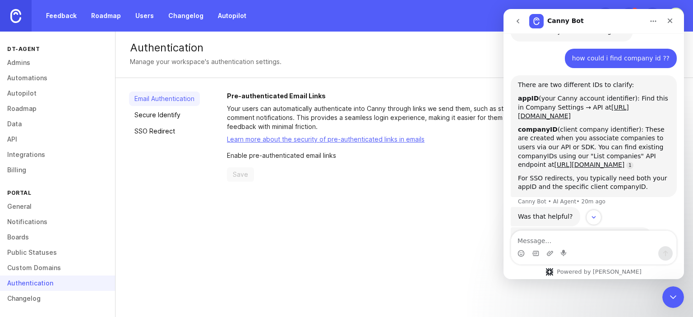
click at [170, 125] on link "SSO Redirect" at bounding box center [164, 131] width 71 height 14
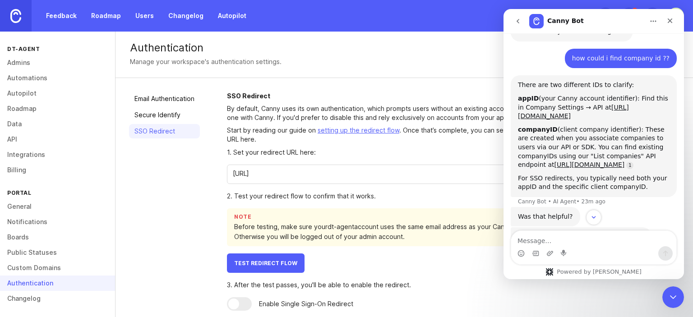
click at [371, 175] on input "http://localhost:8080/feedback" at bounding box center [371, 174] width 277 height 10
click at [671, 19] on icon "Close" at bounding box center [670, 20] width 7 height 7
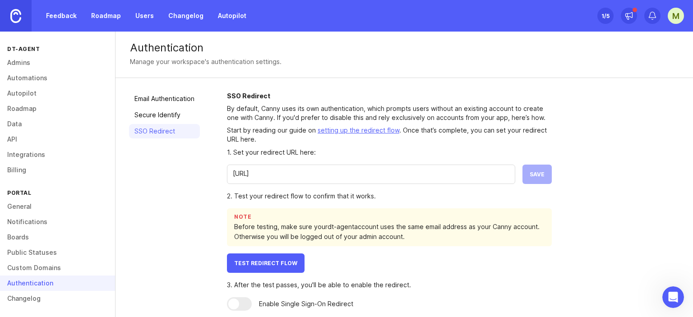
scroll to position [1506, 0]
click at [343, 175] on input "http://localhost:8080/feedback" at bounding box center [371, 174] width 277 height 10
paste input "text"
paste input "http://localhost:8080/feedback"
click at [541, 172] on span "Save" at bounding box center [537, 174] width 15 height 7
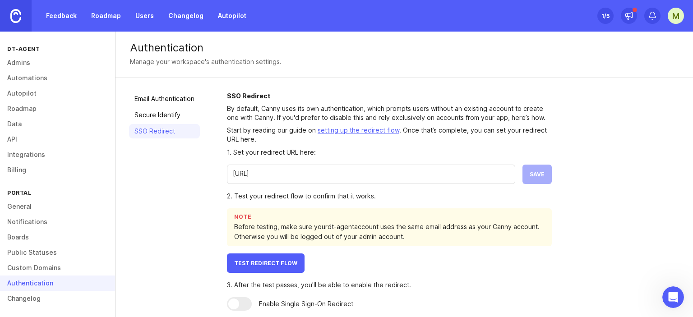
scroll to position [7, 0]
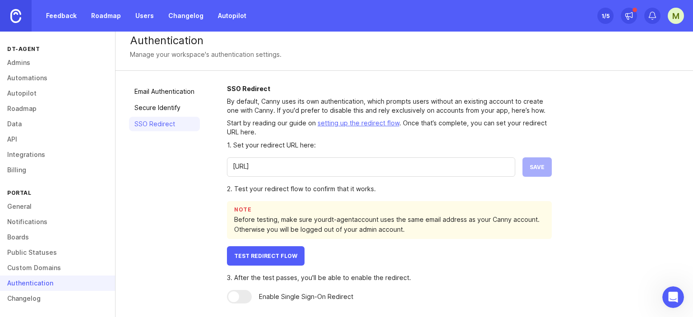
click at [337, 164] on input "http://localhost:8080/feedback" at bounding box center [371, 167] width 277 height 10
paste input "s://prod5.infinitysync.in/sun_budget_demo/Auth/login"
click at [536, 164] on span "Save" at bounding box center [537, 167] width 15 height 7
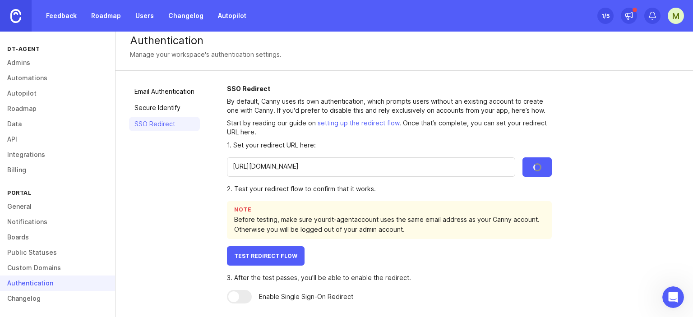
click at [423, 166] on input "https://prod5.infinitysync.in/sun_budget_demo/Auth/login" at bounding box center [371, 167] width 277 height 10
click at [420, 167] on input "https://prod5.infinitysync.in/sun_budget_demo/Auth/login" at bounding box center [371, 167] width 277 height 10
drag, startPoint x: 291, startPoint y: 164, endPoint x: 203, endPoint y: 166, distance: 88.0
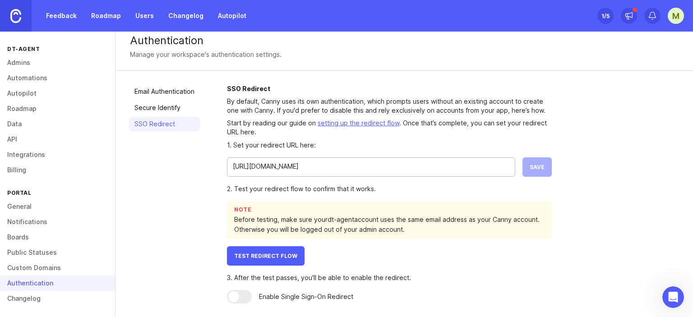
click at [203, 166] on div "Email Authentication Secure Identify SSO Redirect SSO Redirect By default, Cann…" at bounding box center [405, 194] width 578 height 246
paste input "duck-pro-hen.ngrok-free.app/"
type input "https://duck-pro-hen.ngrok-free.app/feedback"
click at [540, 170] on span "Save" at bounding box center [537, 167] width 15 height 7
click at [240, 299] on div at bounding box center [239, 297] width 25 height 14
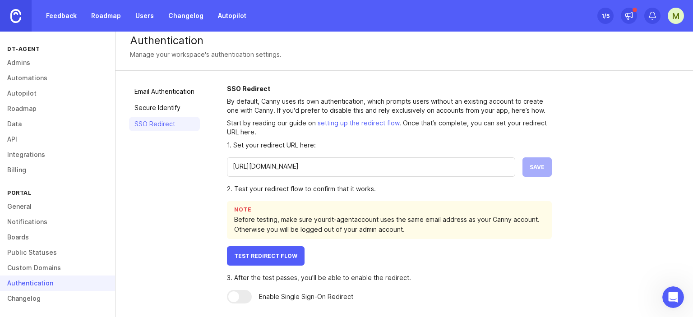
click at [277, 261] on button "Test Redirect Flow" at bounding box center [266, 255] width 78 height 19
click at [244, 297] on div at bounding box center [239, 297] width 25 height 14
click at [263, 260] on button "Test Redirect Flow" at bounding box center [266, 255] width 78 height 19
click at [246, 292] on div at bounding box center [239, 297] width 25 height 14
click at [246, 293] on div at bounding box center [239, 297] width 25 height 14
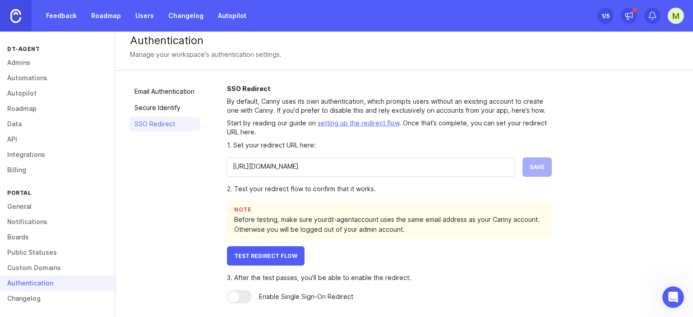
click at [246, 293] on div at bounding box center [239, 297] width 25 height 14
click at [249, 294] on div at bounding box center [239, 297] width 25 height 14
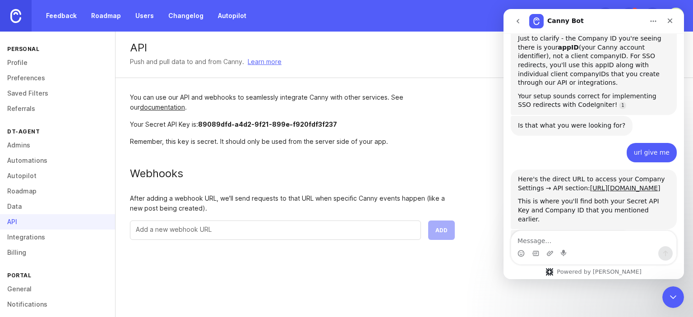
scroll to position [1136, 0]
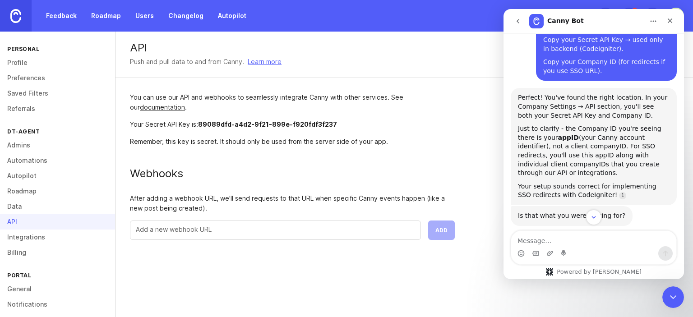
click at [594, 125] on div "Just to clarify - the Company ID you're seeing there is your appID (your Canny …" at bounding box center [594, 151] width 152 height 53
click at [599, 125] on div "Just to clarify - the Company ID you're seeing there is your appID (your Canny …" at bounding box center [594, 151] width 152 height 53
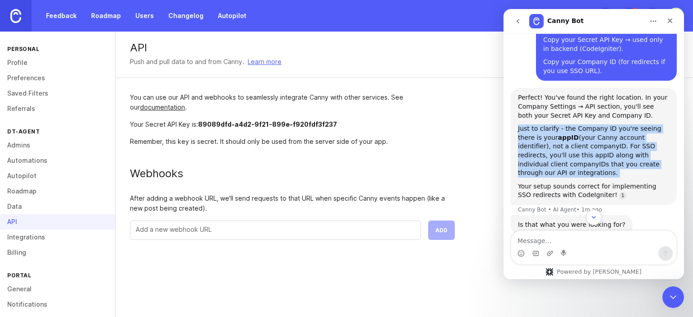
click at [599, 125] on div "Just to clarify - the Company ID you're seeing there is your appID (your Canny …" at bounding box center [594, 151] width 152 height 53
click at [600, 125] on div "Just to clarify - the Company ID you're seeing there is your appID (your Canny …" at bounding box center [594, 151] width 152 height 53
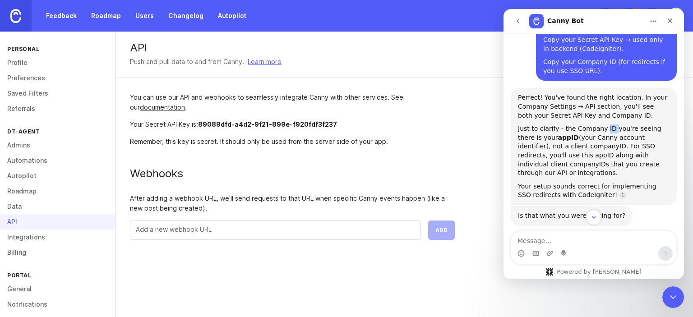
click at [600, 125] on div "Just to clarify - the Company ID you're seeing there is your appID (your Canny …" at bounding box center [594, 151] width 152 height 53
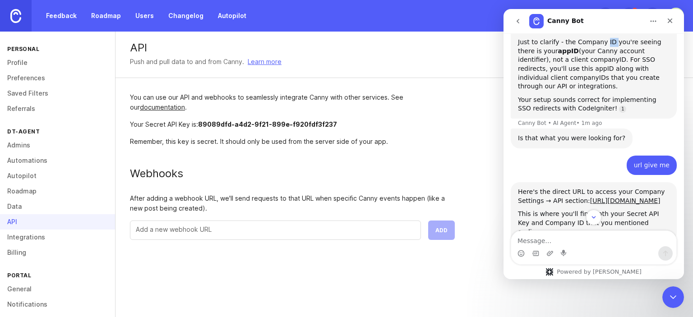
scroll to position [1235, 0]
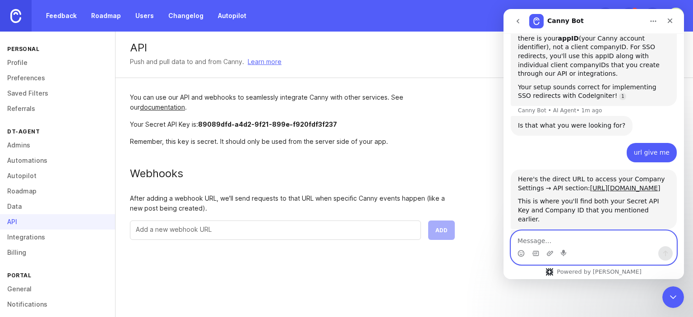
drag, startPoint x: 602, startPoint y: 235, endPoint x: 1197, endPoint y: 309, distance: 599.5
click at [602, 235] on textarea "Message…" at bounding box center [593, 238] width 165 height 15
type textarea "how could i find company id ??"
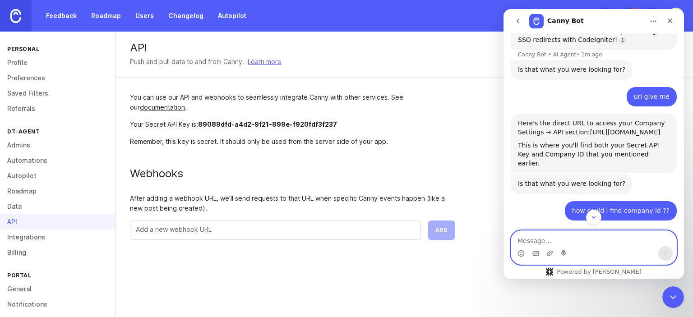
scroll to position [1, 0]
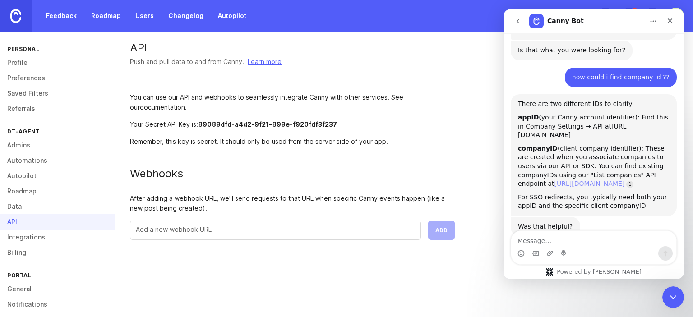
click at [589, 180] on link "[URL][DOMAIN_NAME]" at bounding box center [590, 183] width 70 height 7
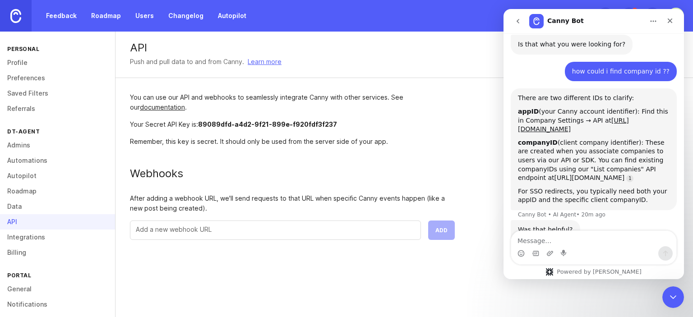
scroll to position [1442, 0]
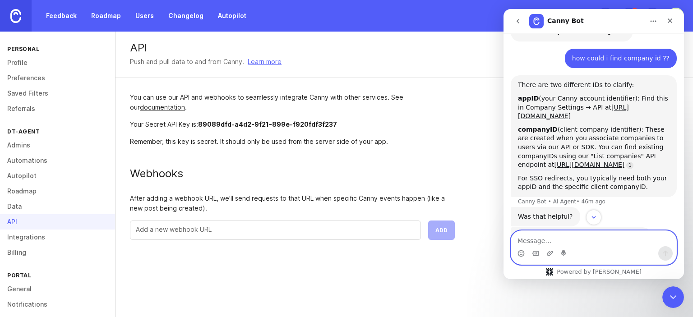
click at [533, 240] on textarea "Message…" at bounding box center [593, 238] width 165 height 15
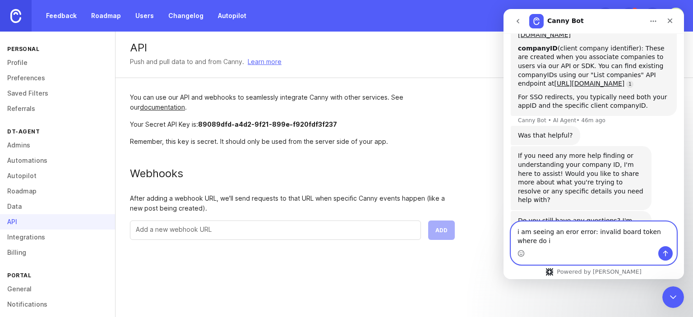
scroll to position [1533, 0]
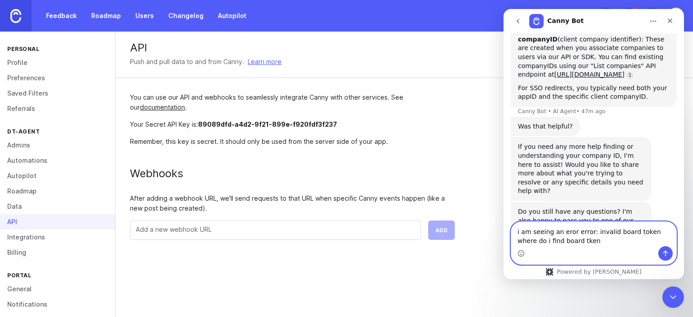
type textarea "i am seeing an eror error: invalid board token where do i find board token"
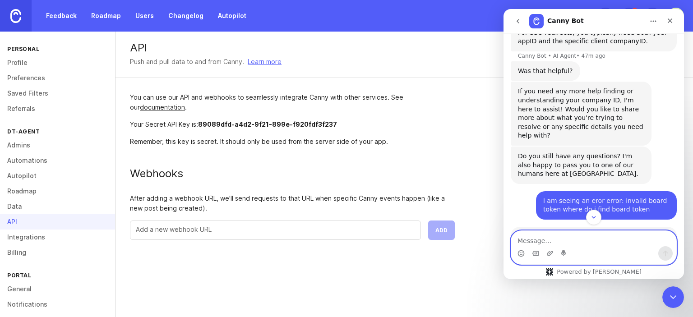
scroll to position [1712, 0]
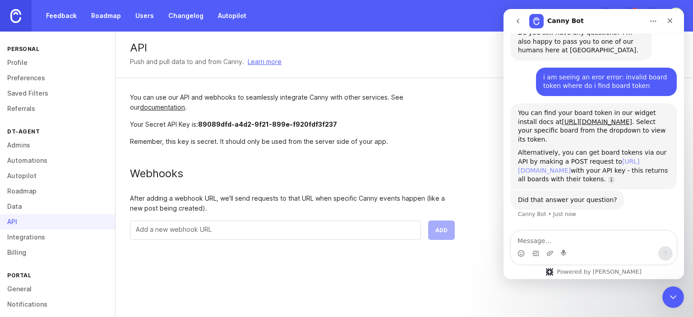
click at [563, 158] on link "https://canny.io/api/v1/boards/list" at bounding box center [578, 166] width 121 height 16
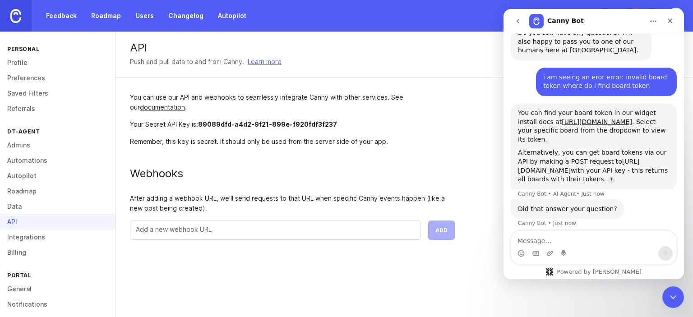
scroll to position [1712, 0]
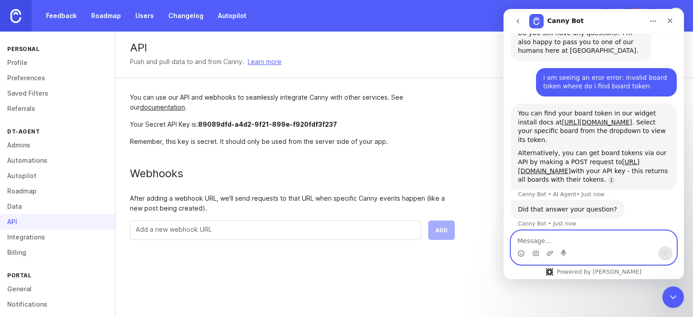
click at [604, 234] on textarea "Message…" at bounding box center [593, 238] width 165 height 15
type textarea "give curl for board list"
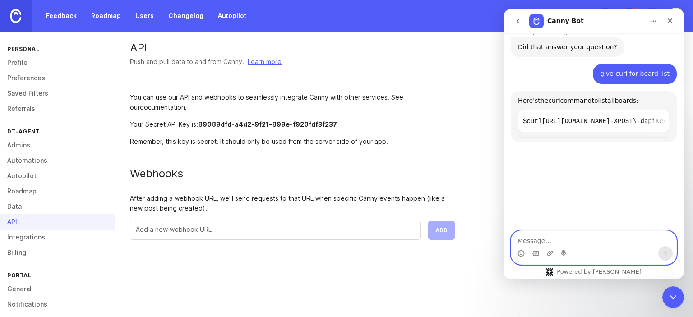
scroll to position [1880, 0]
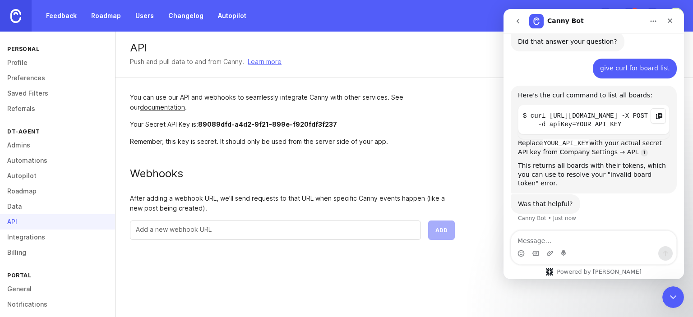
click at [656, 114] on icon "Copy this code block to your clipboard." at bounding box center [659, 116] width 6 height 5
click at [656, 112] on icon "Copy this code block to your clipboard." at bounding box center [659, 115] width 7 height 7
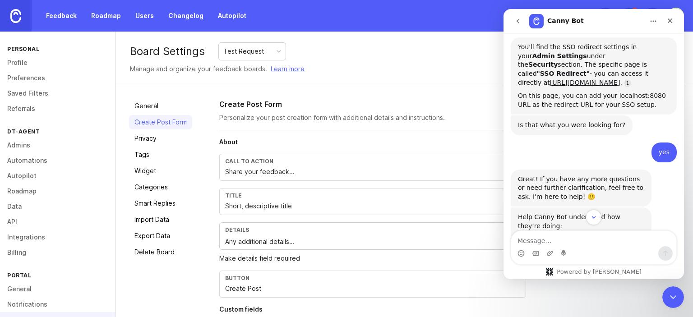
scroll to position [1520, 0]
